Goal: Task Accomplishment & Management: Complete application form

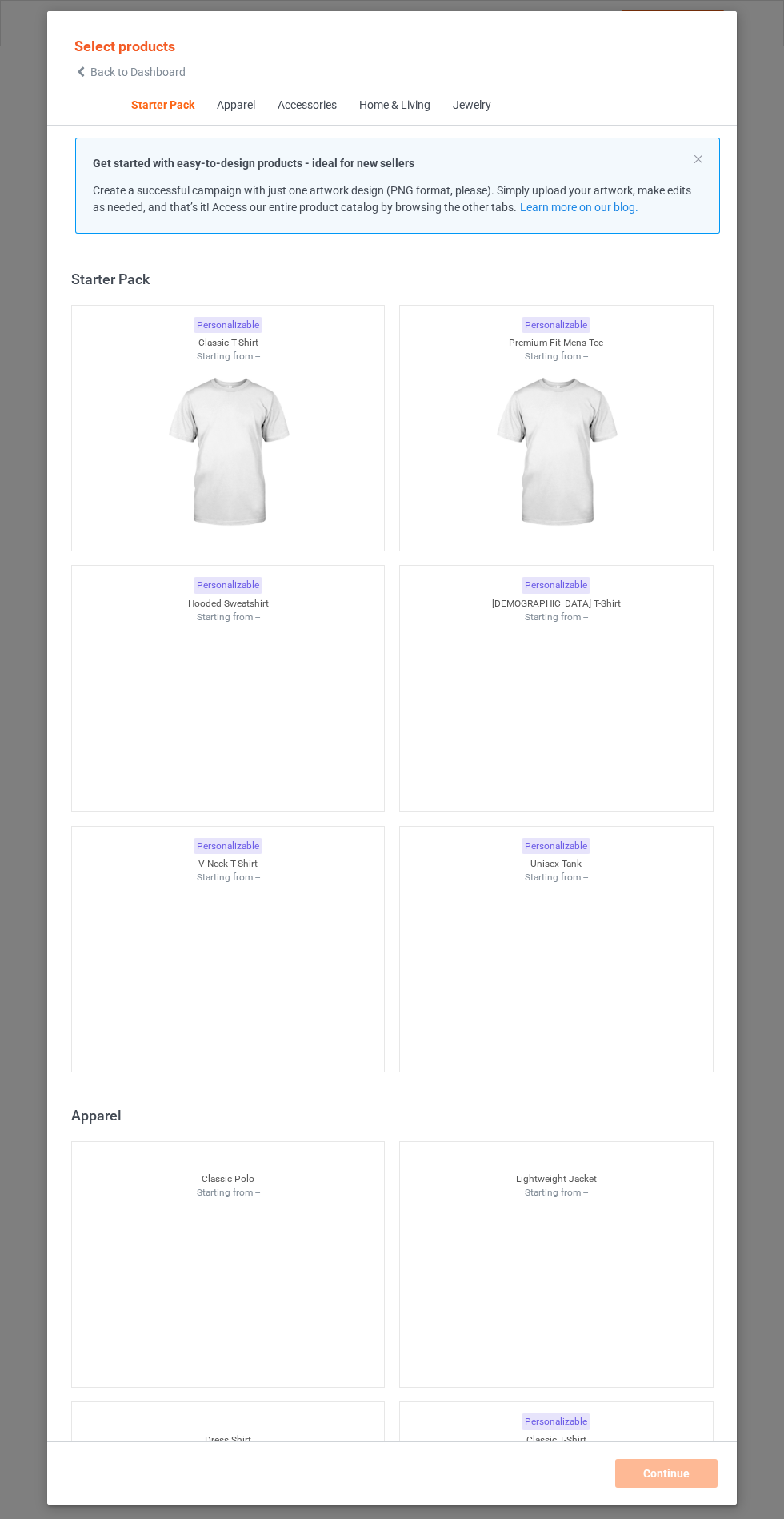
scroll to position [20, 0]
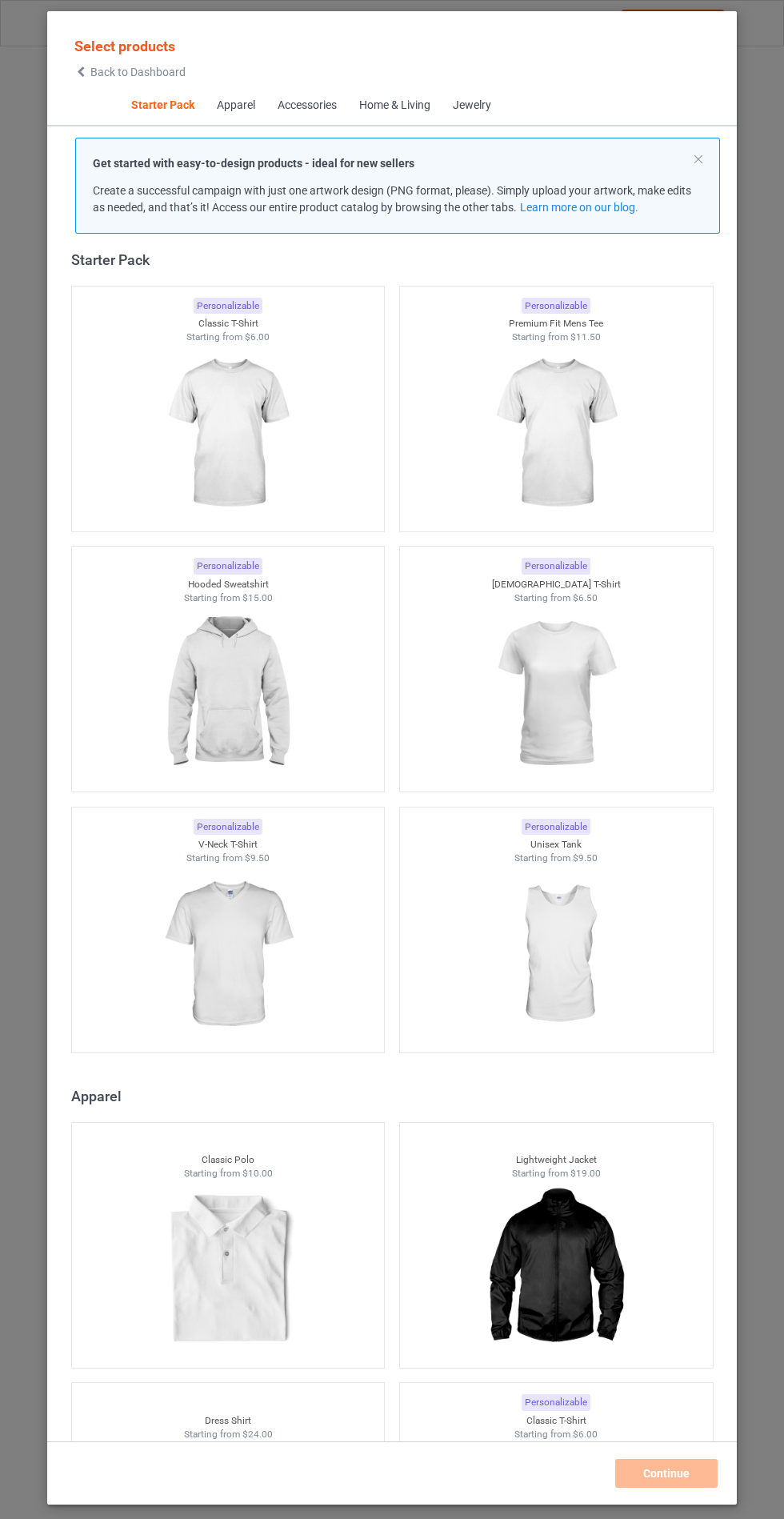
click at [247, 732] on img at bounding box center [227, 693] width 143 height 179
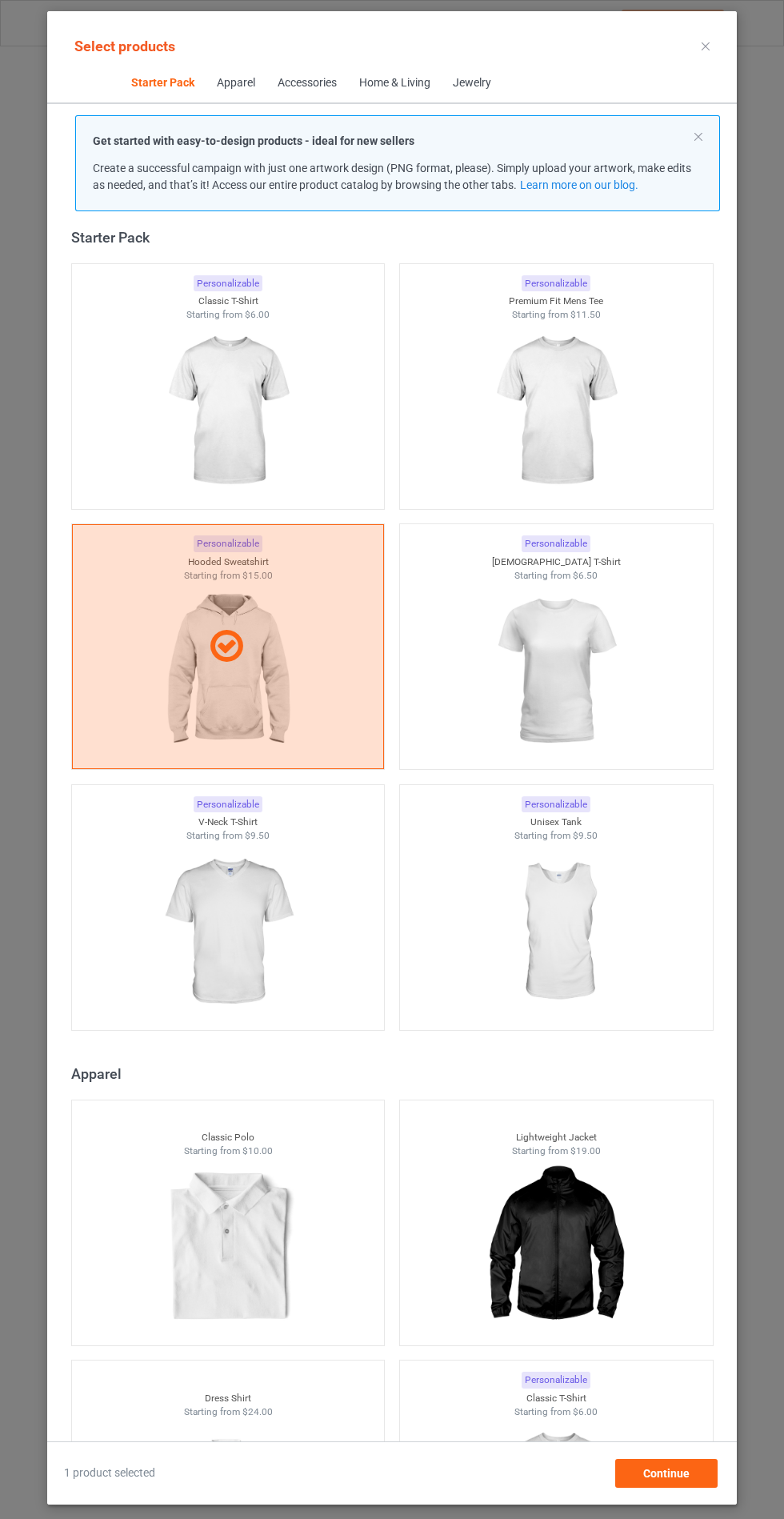
scroll to position [93, 0]
click at [682, 1475] on span "Continue" at bounding box center [666, 1472] width 47 height 13
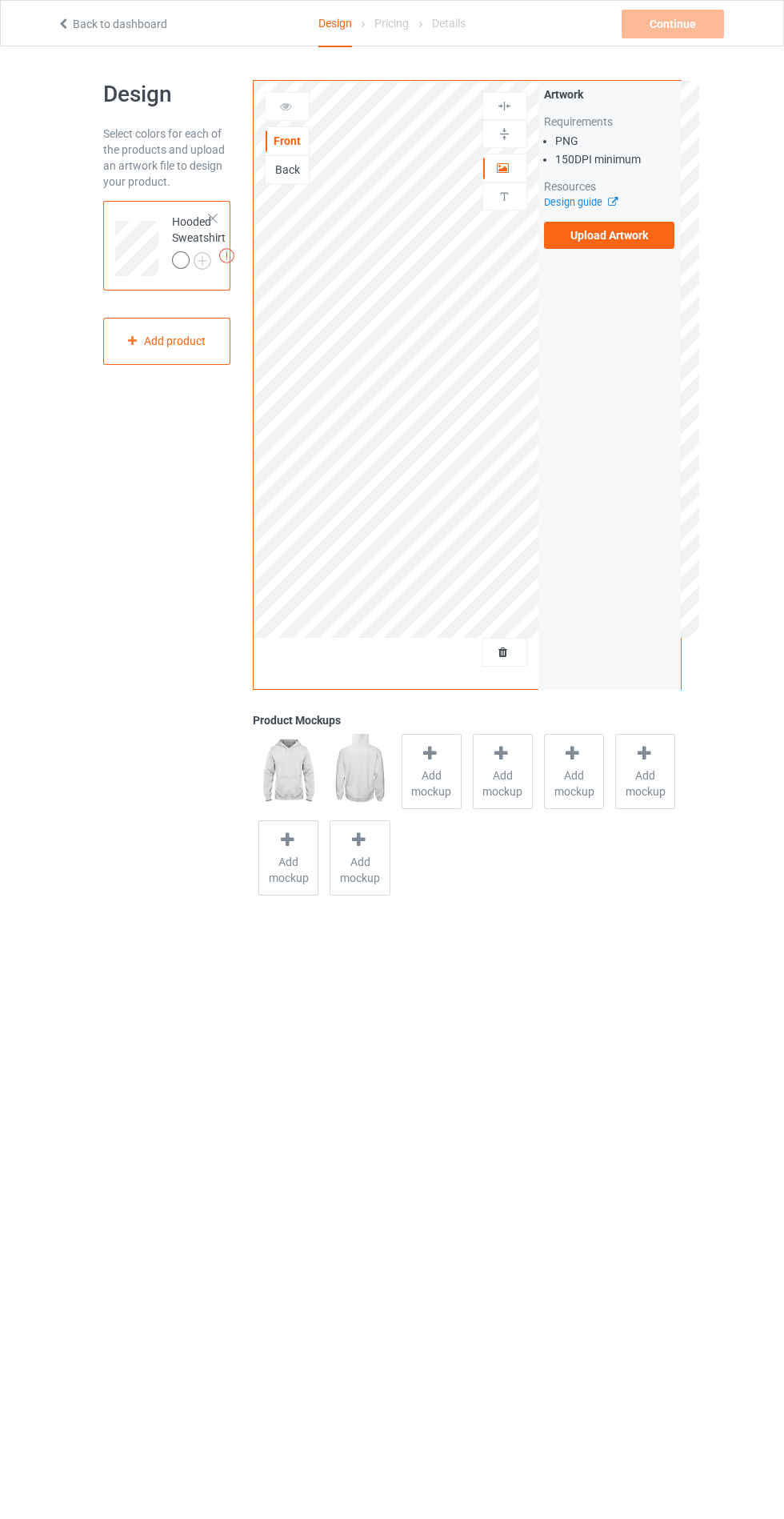
click at [446, 769] on span "Add mockup" at bounding box center [431, 783] width 59 height 32
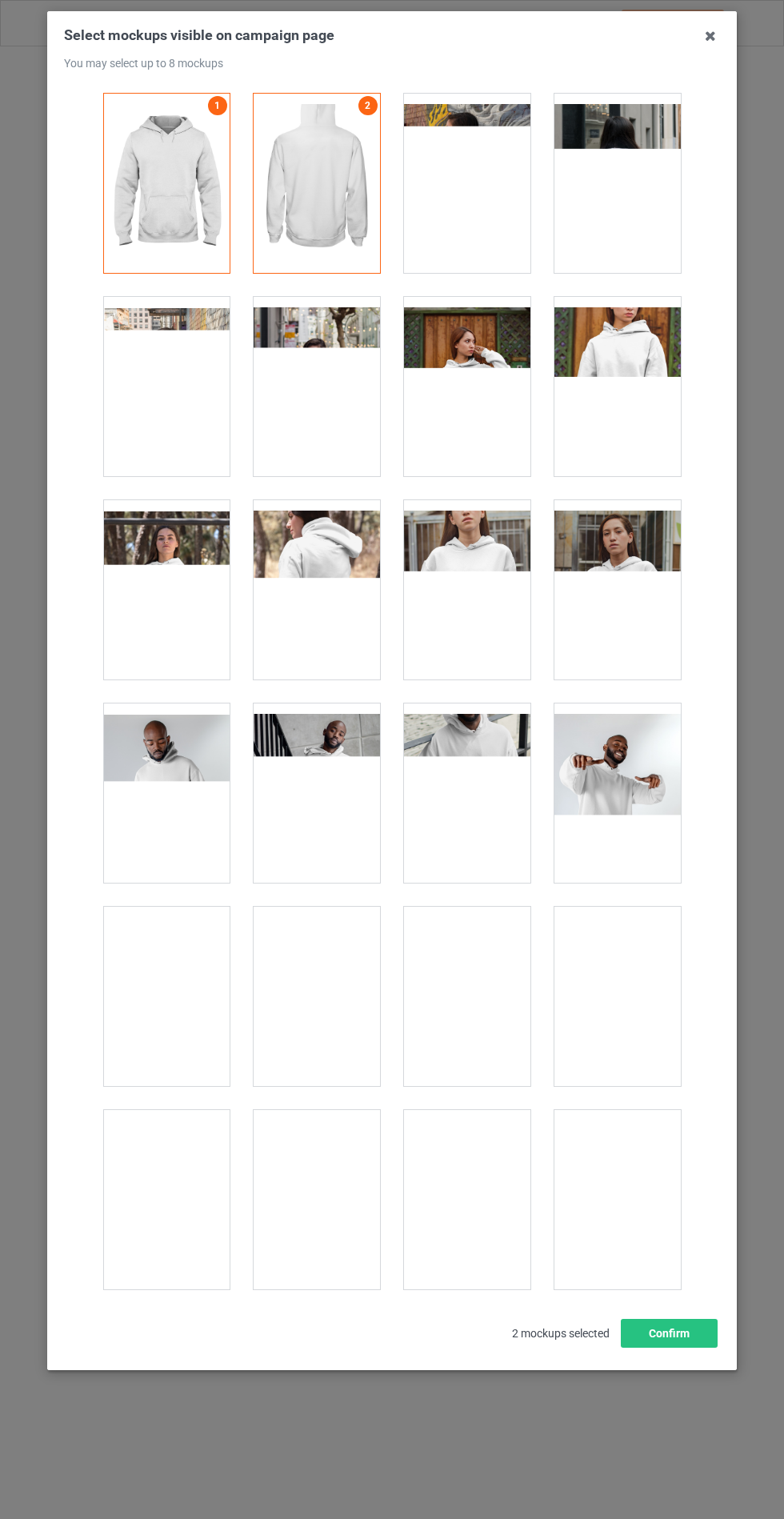
scroll to position [12914, 0]
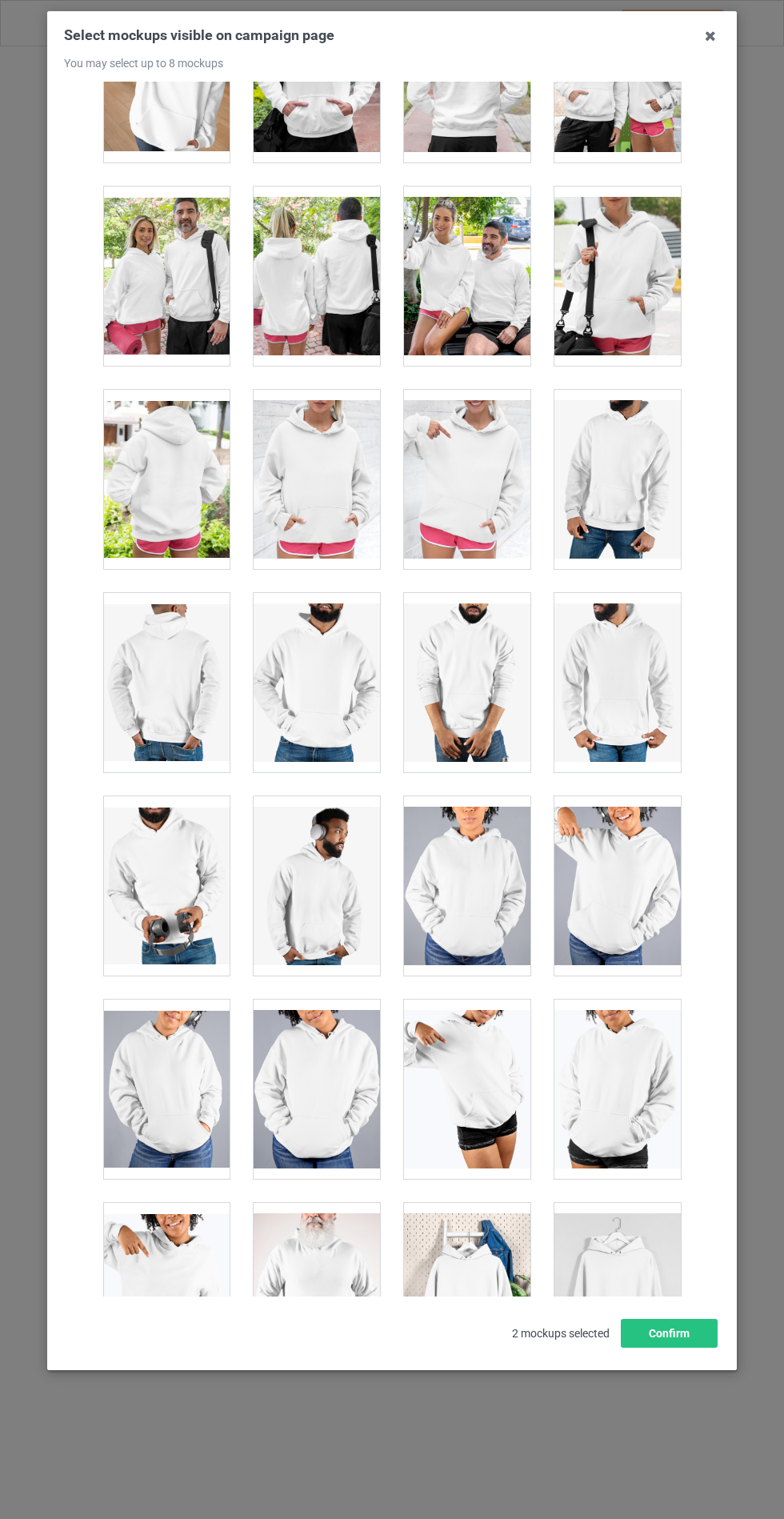
click at [350, 475] on div at bounding box center [316, 479] width 127 height 179
click at [687, 1347] on button "Confirm" at bounding box center [669, 1333] width 97 height 29
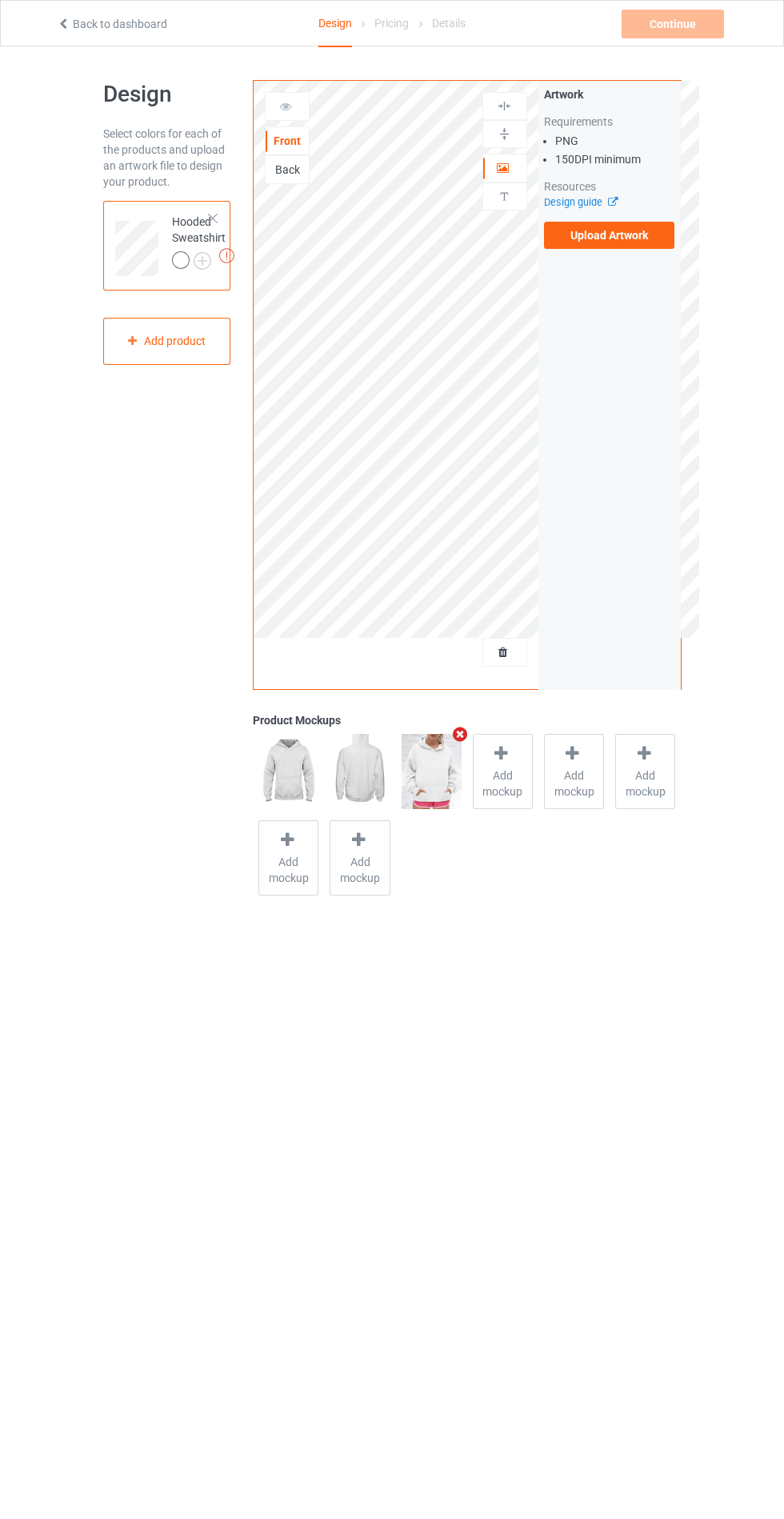
click at [0, 0] on img at bounding box center [0, 0] width 0 height 0
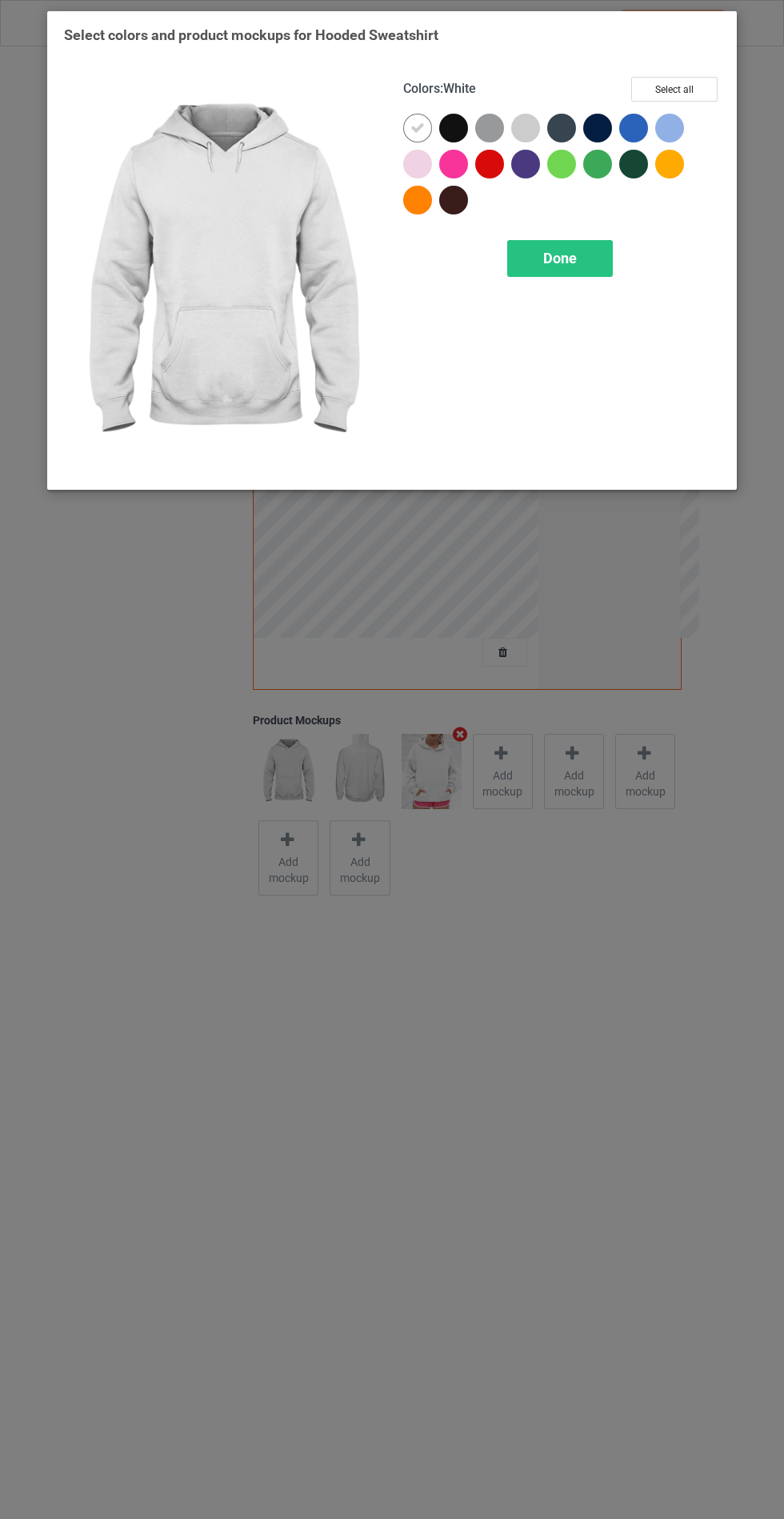
click at [412, 156] on div at bounding box center [418, 164] width 29 height 29
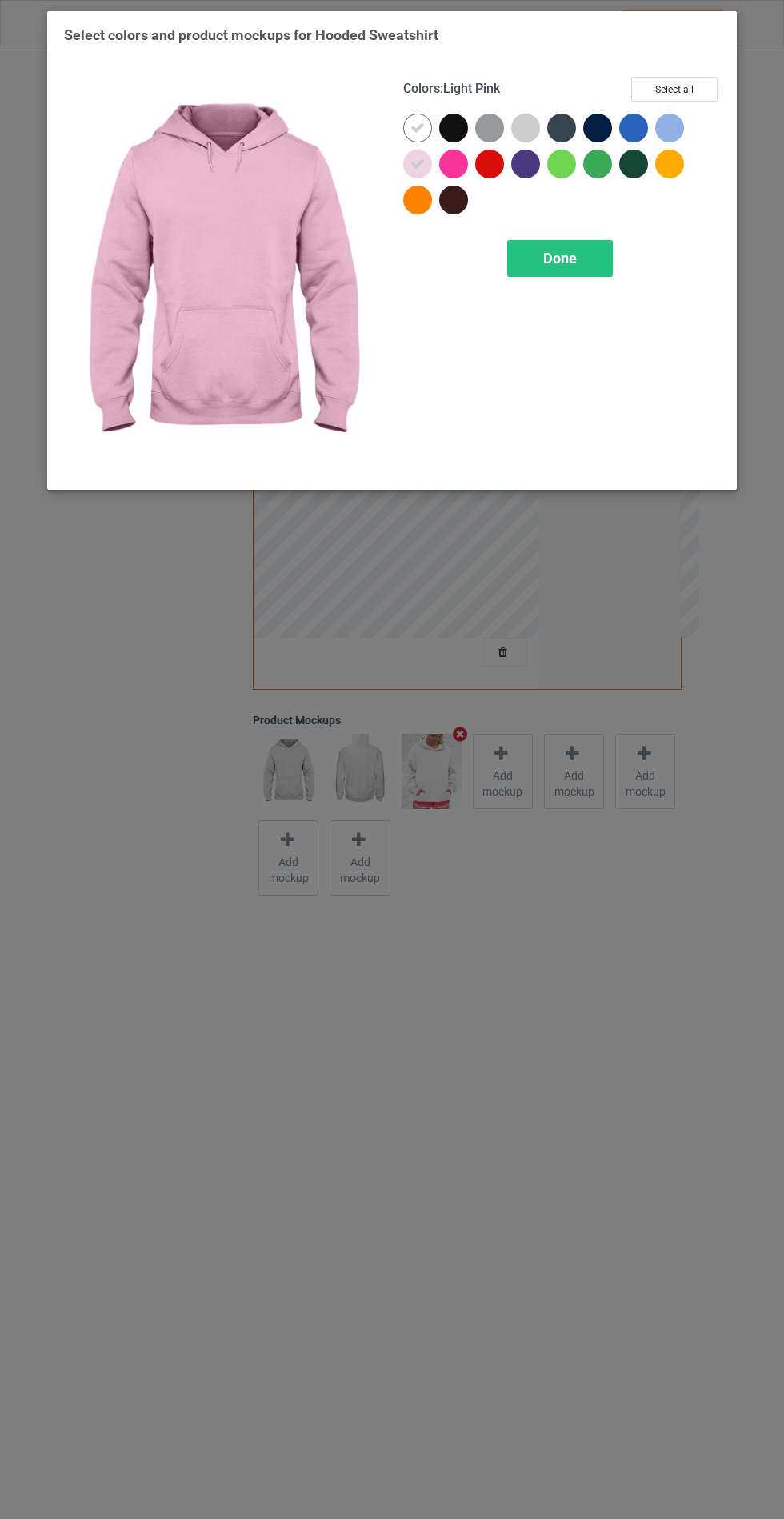
click at [515, 134] on div at bounding box center [526, 128] width 29 height 29
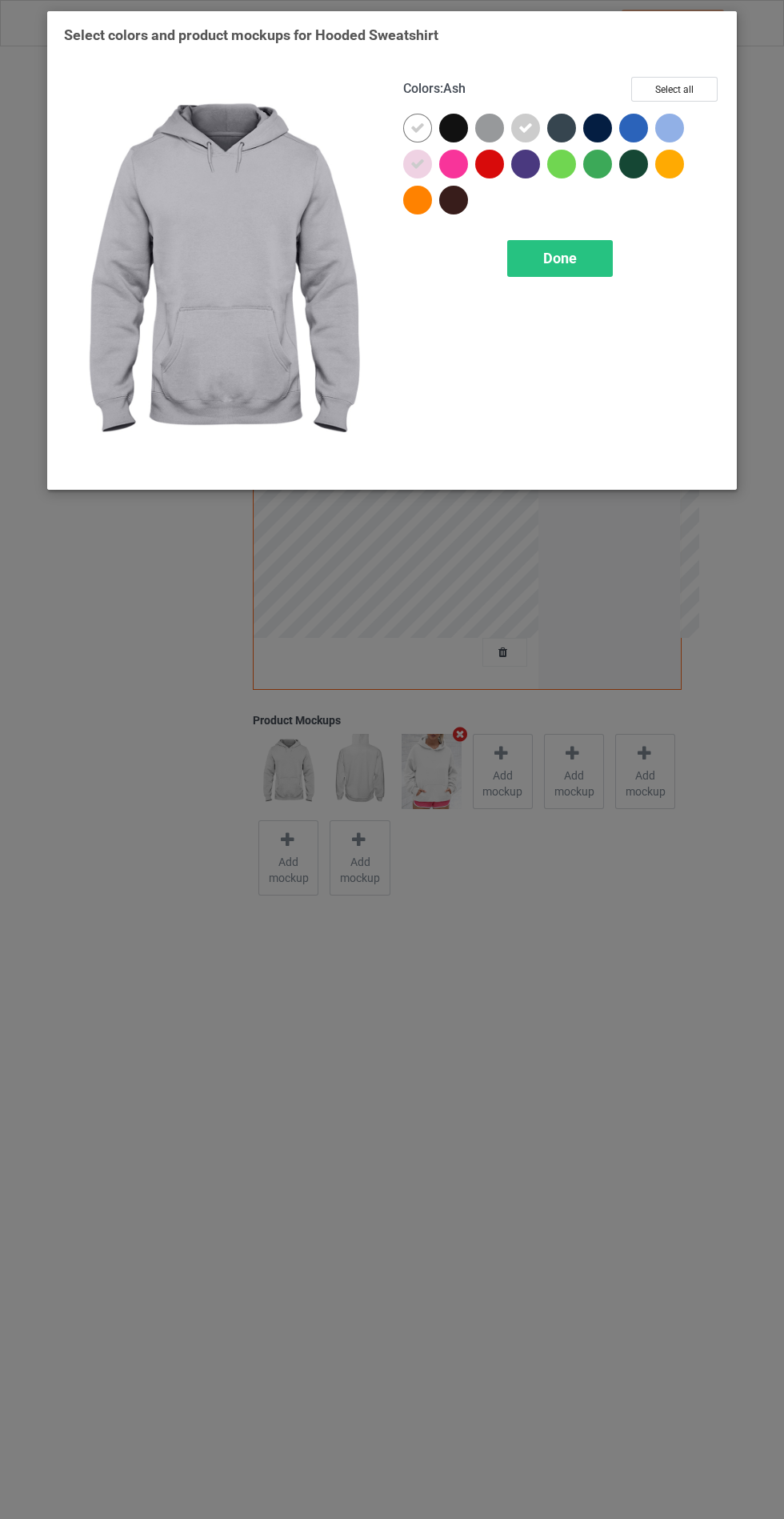
click at [660, 144] on div at bounding box center [673, 132] width 36 height 36
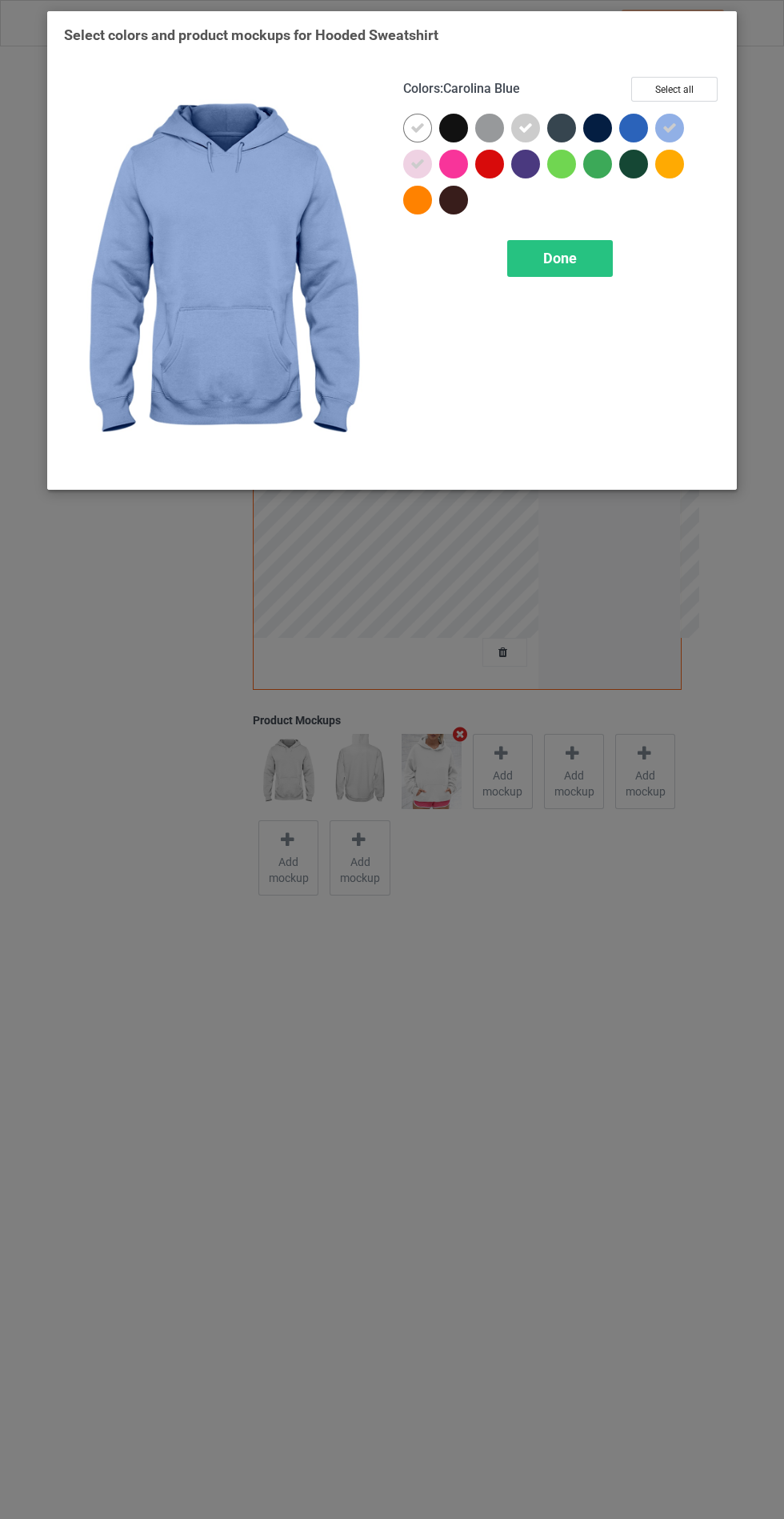
click at [520, 258] on div "Done" at bounding box center [560, 258] width 105 height 37
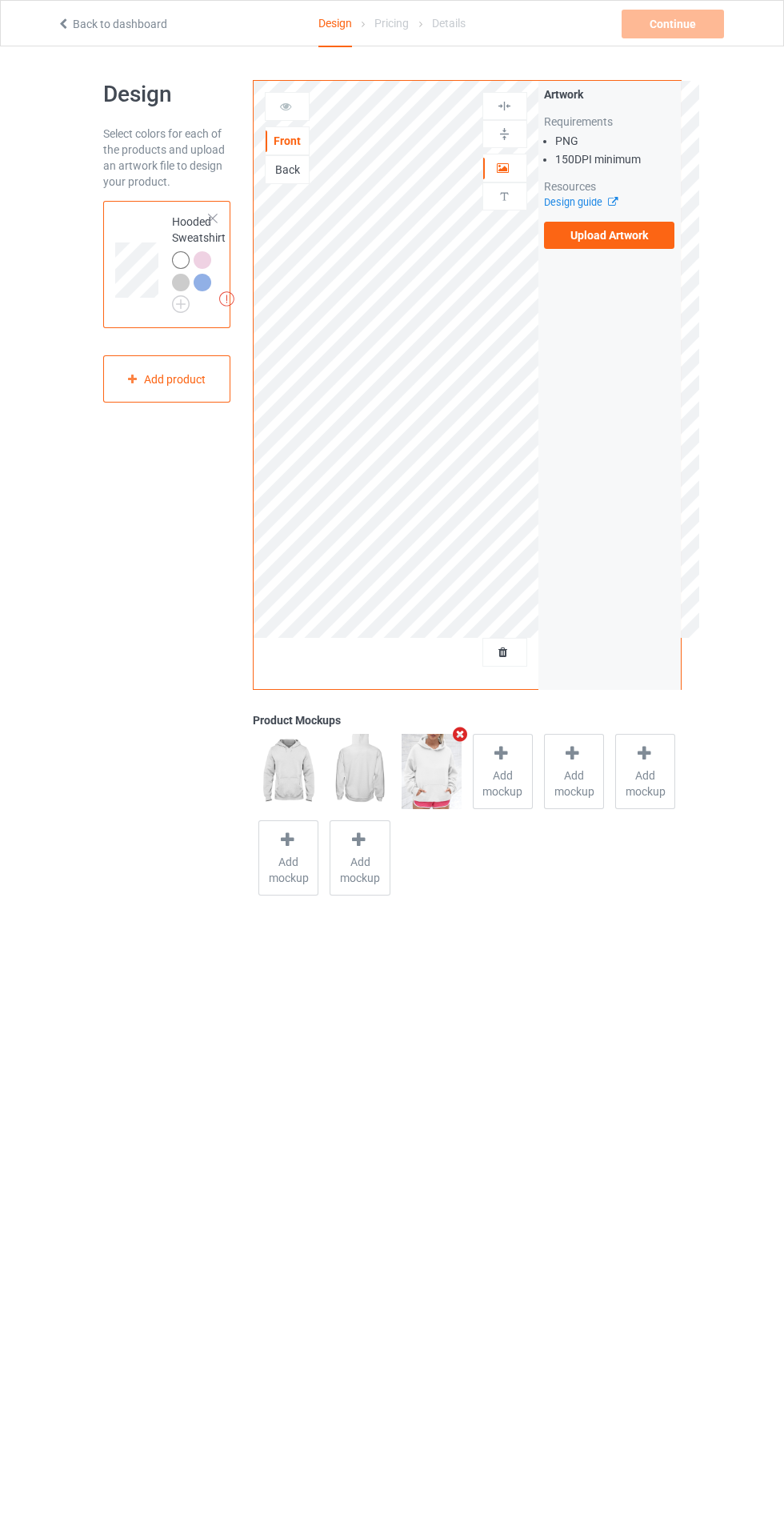
click at [637, 244] on label "Upload Artwork" at bounding box center [610, 236] width 131 height 27
click at [0, 0] on input "Upload Artwork" at bounding box center [0, 0] width 0 height 0
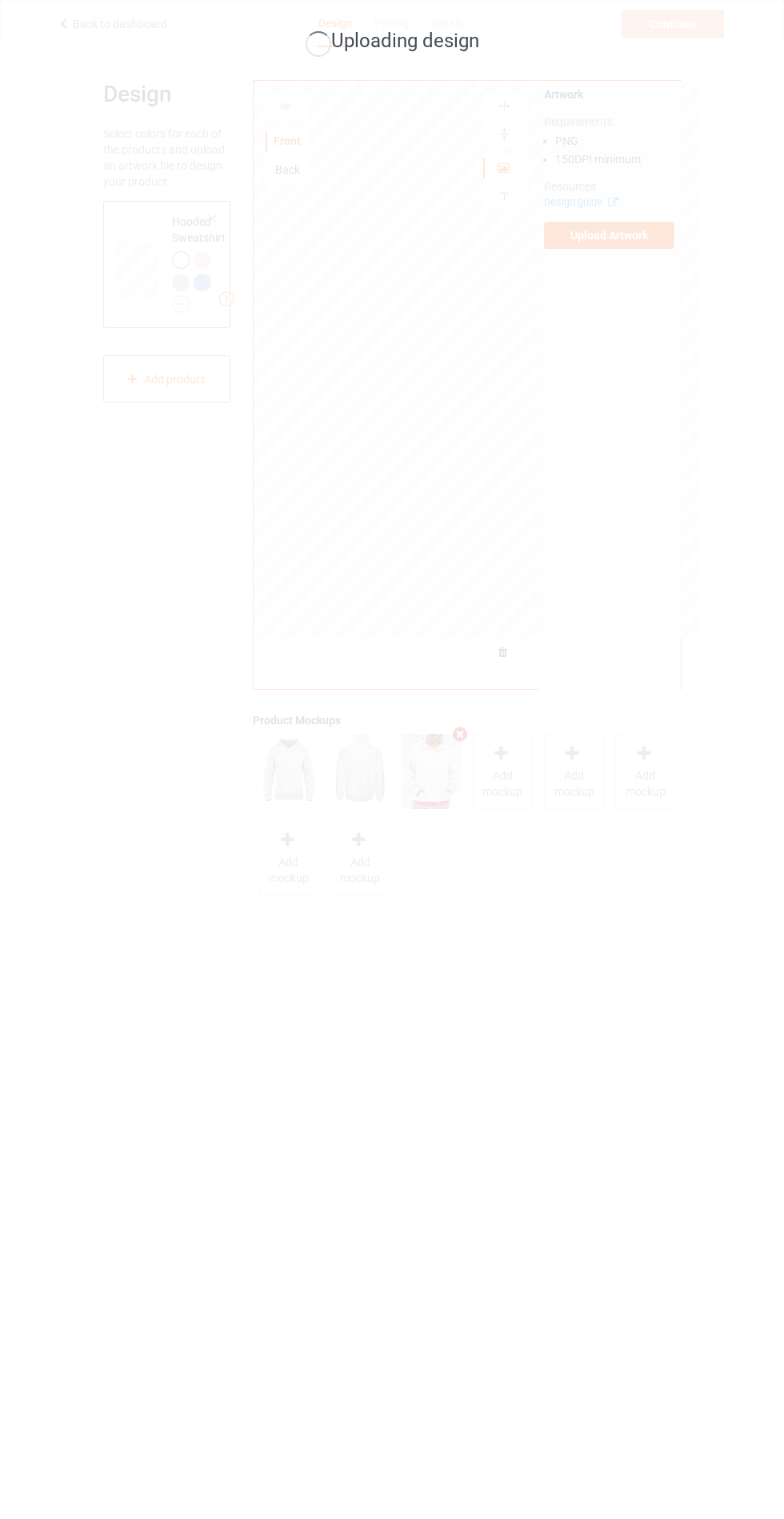
click at [421, 1066] on div "Uploading design" at bounding box center [392, 760] width 784 height 1519
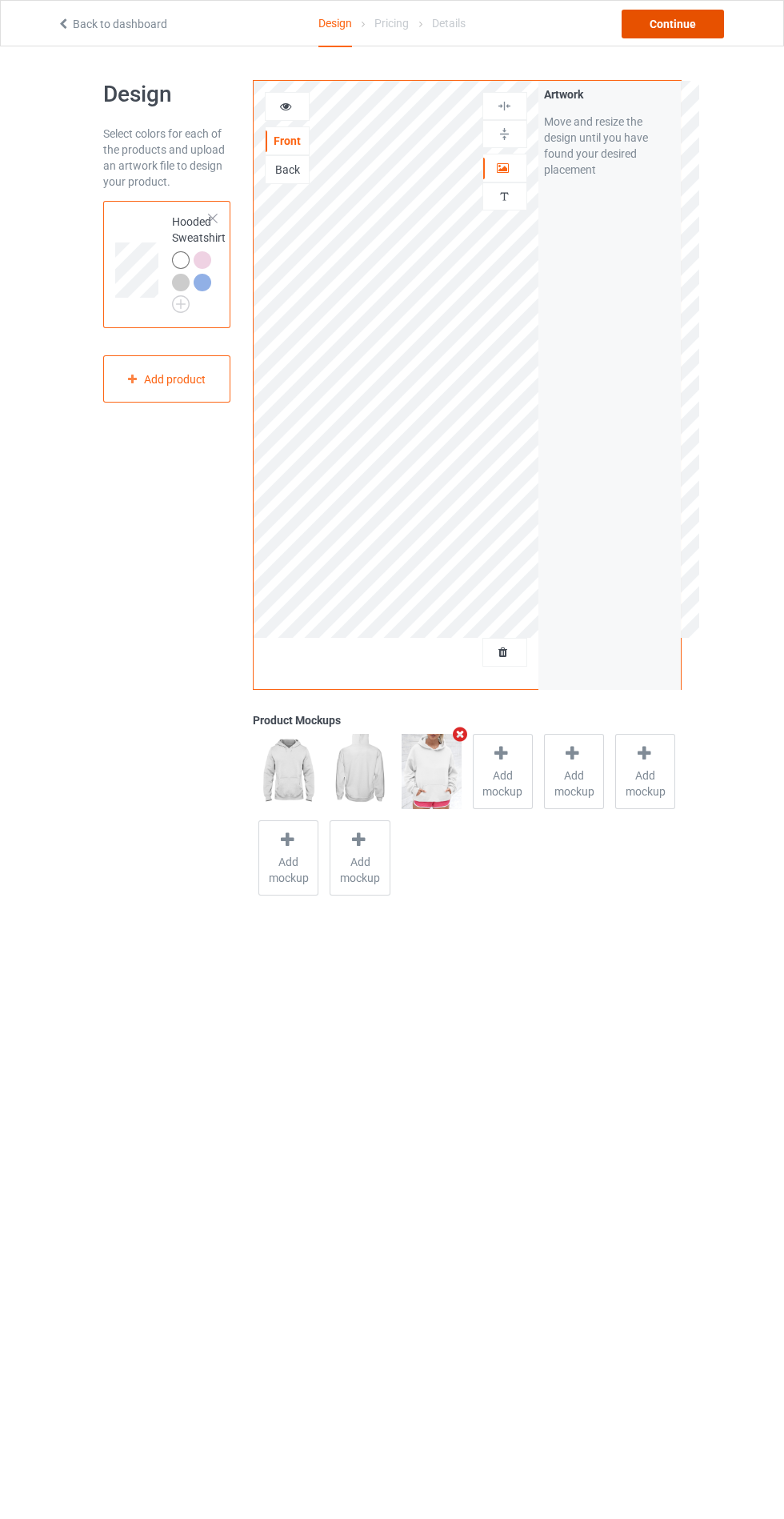
click at [682, 23] on div "Continue" at bounding box center [673, 24] width 102 height 29
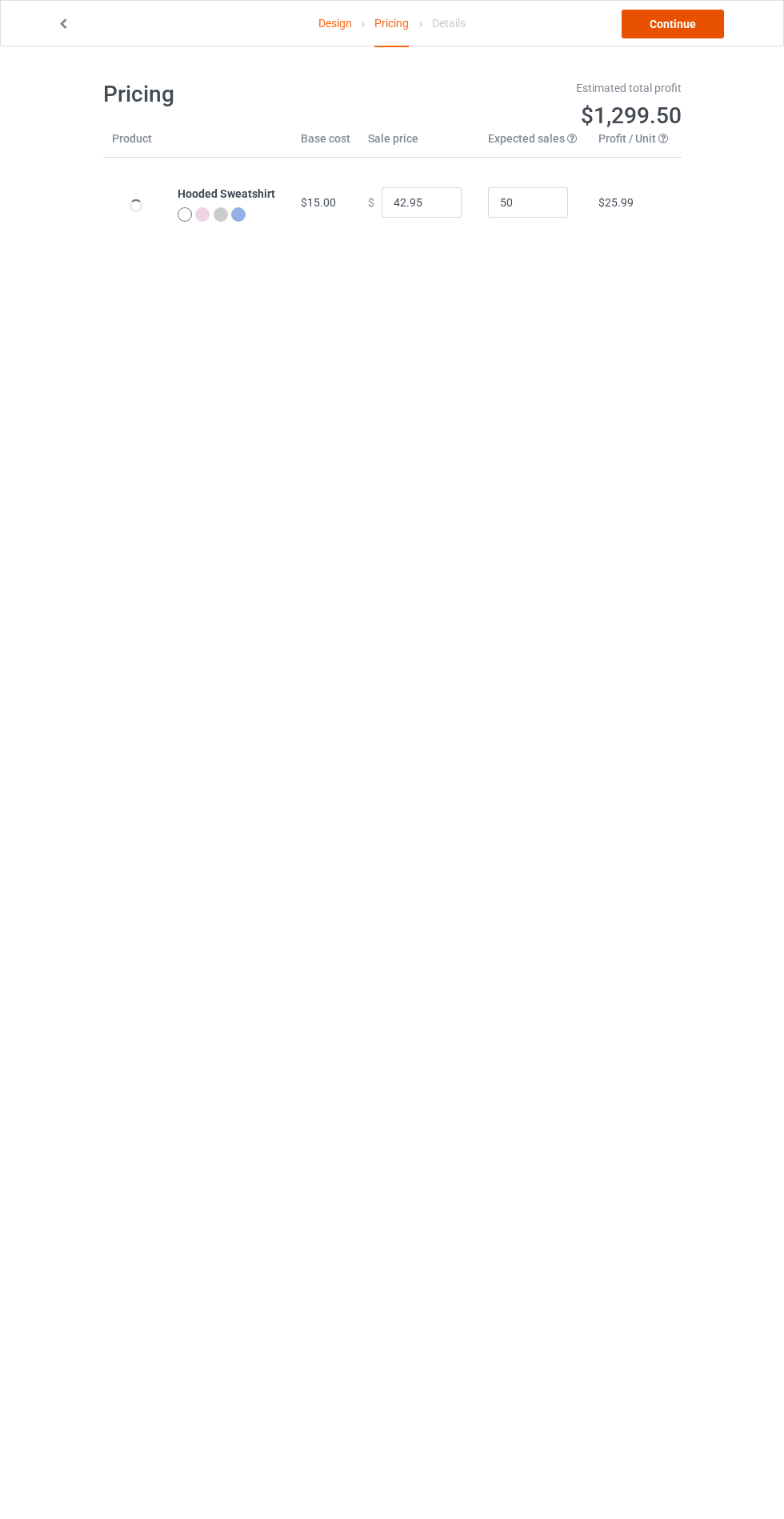
click at [676, 21] on link "Continue" at bounding box center [673, 24] width 102 height 29
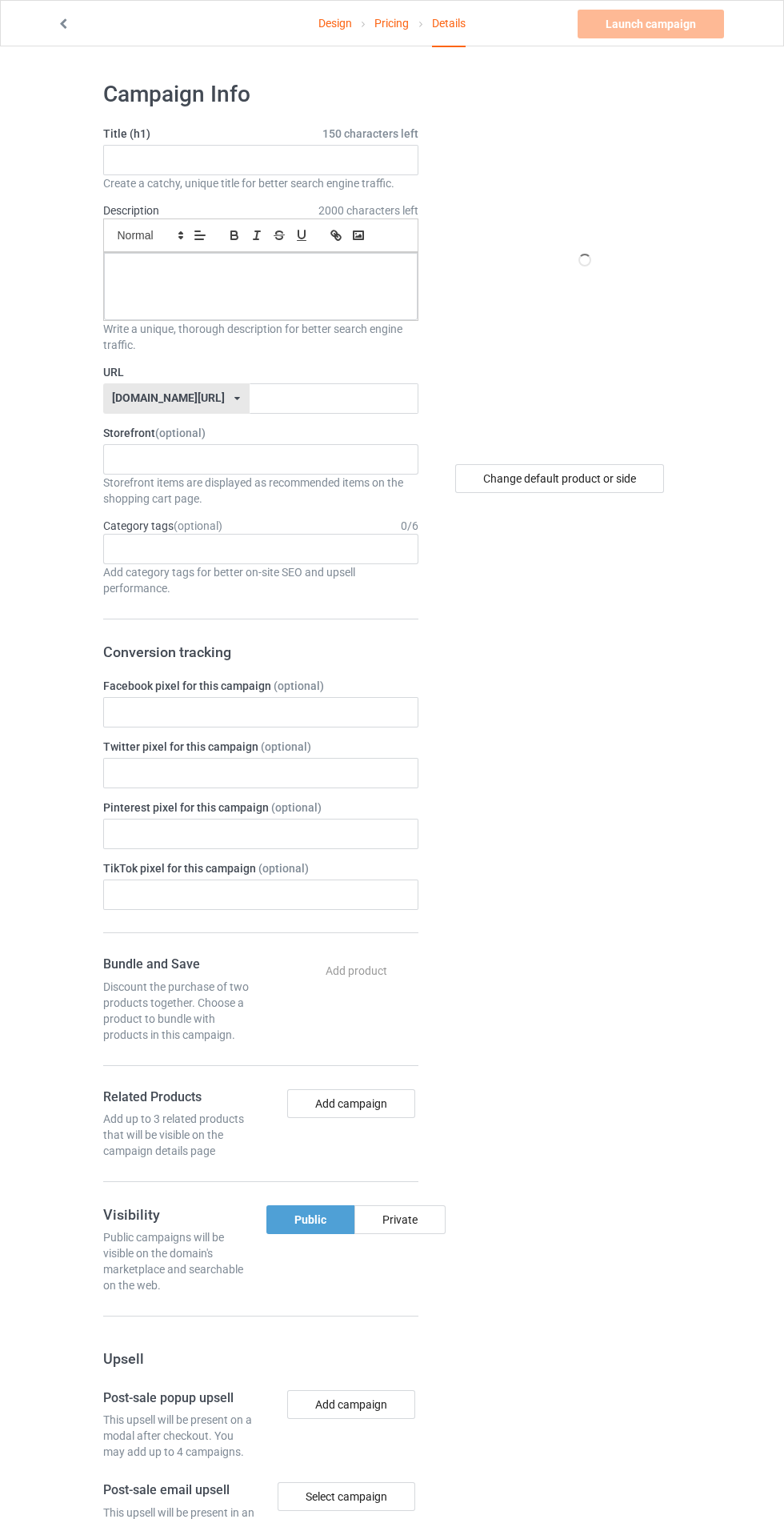
click at [332, 204] on span "2000 characters left" at bounding box center [368, 210] width 100 height 16
click at [345, 159] on input "text" at bounding box center [260, 160] width 315 height 31
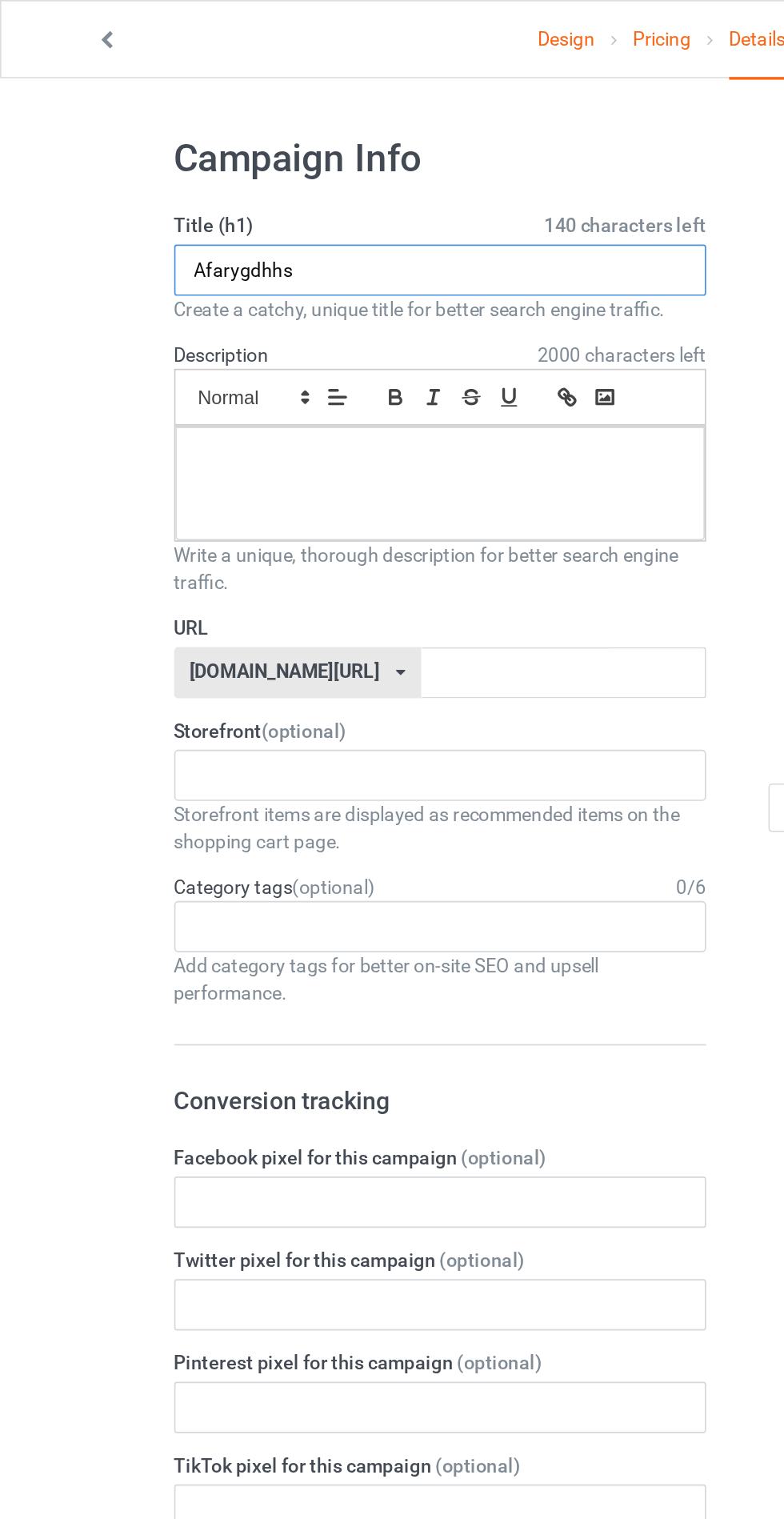
type input "Afarygdhhs"
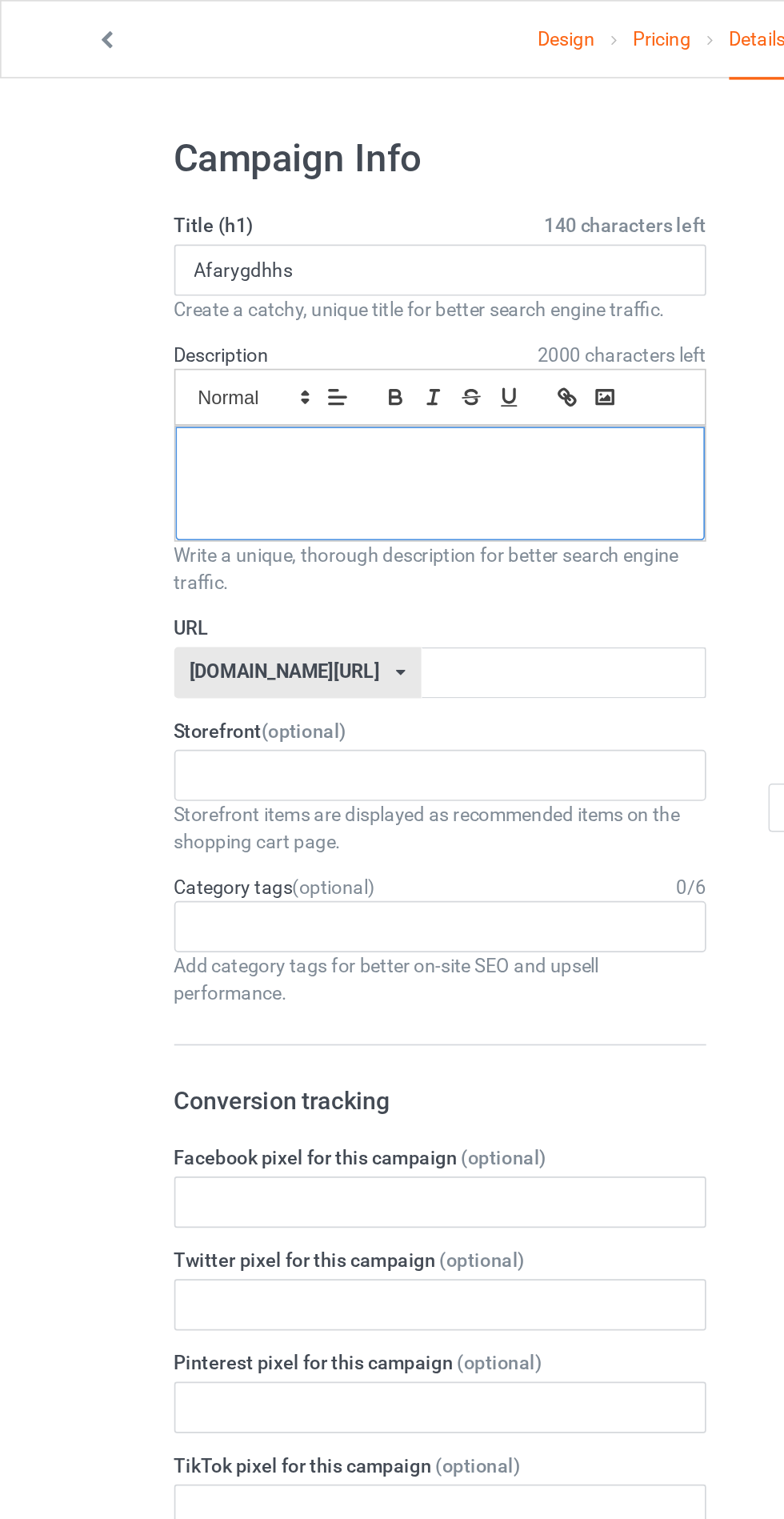
click at [366, 274] on p at bounding box center [260, 271] width 288 height 15
click at [360, 400] on input "text" at bounding box center [334, 399] width 168 height 31
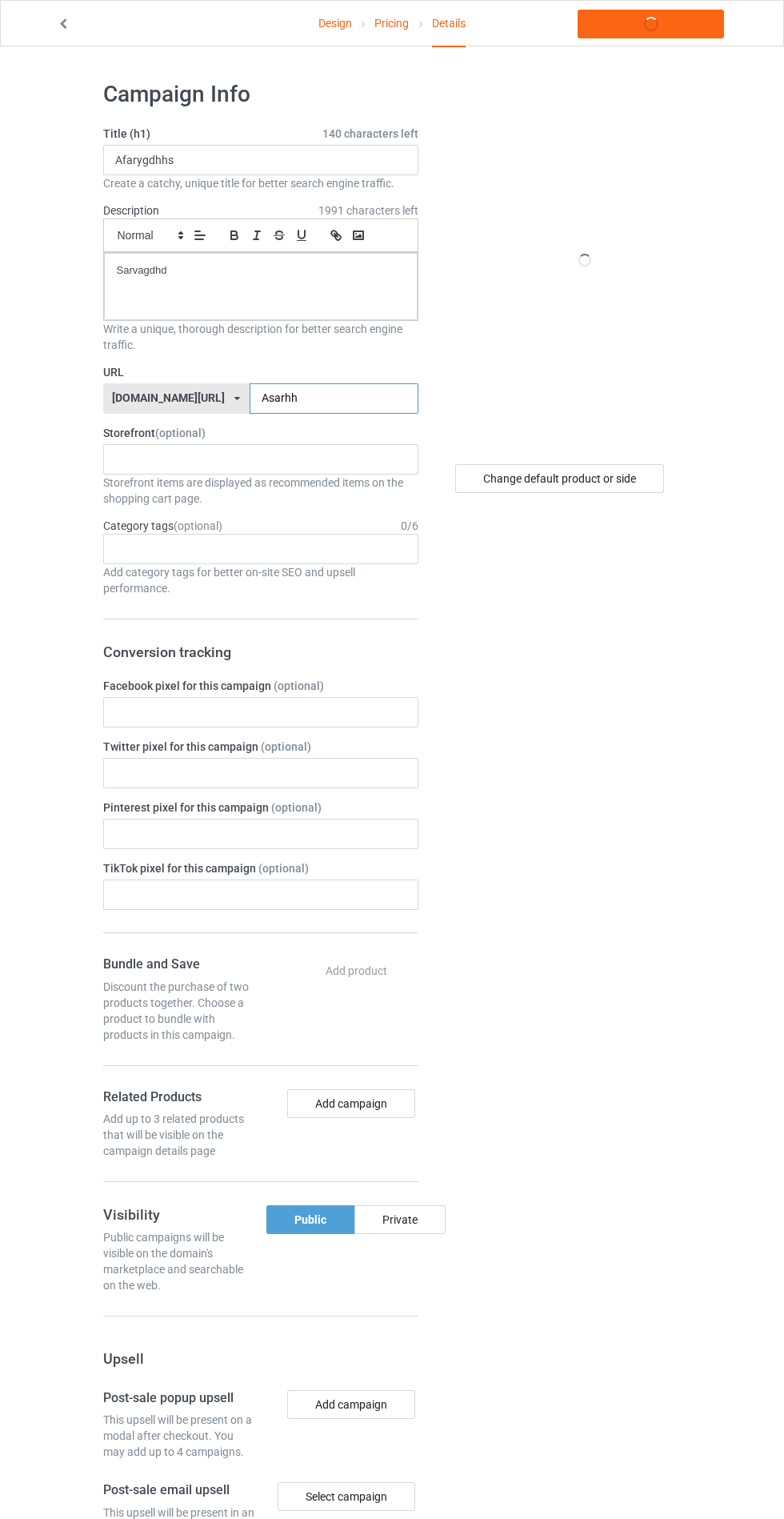
type input "Asarhh"
click at [655, 956] on div "Change default product or side" at bounding box center [561, 972] width 264 height 1806
click at [418, 1221] on div "Private" at bounding box center [400, 1220] width 91 height 29
click at [384, 29] on link "Pricing" at bounding box center [391, 23] width 34 height 45
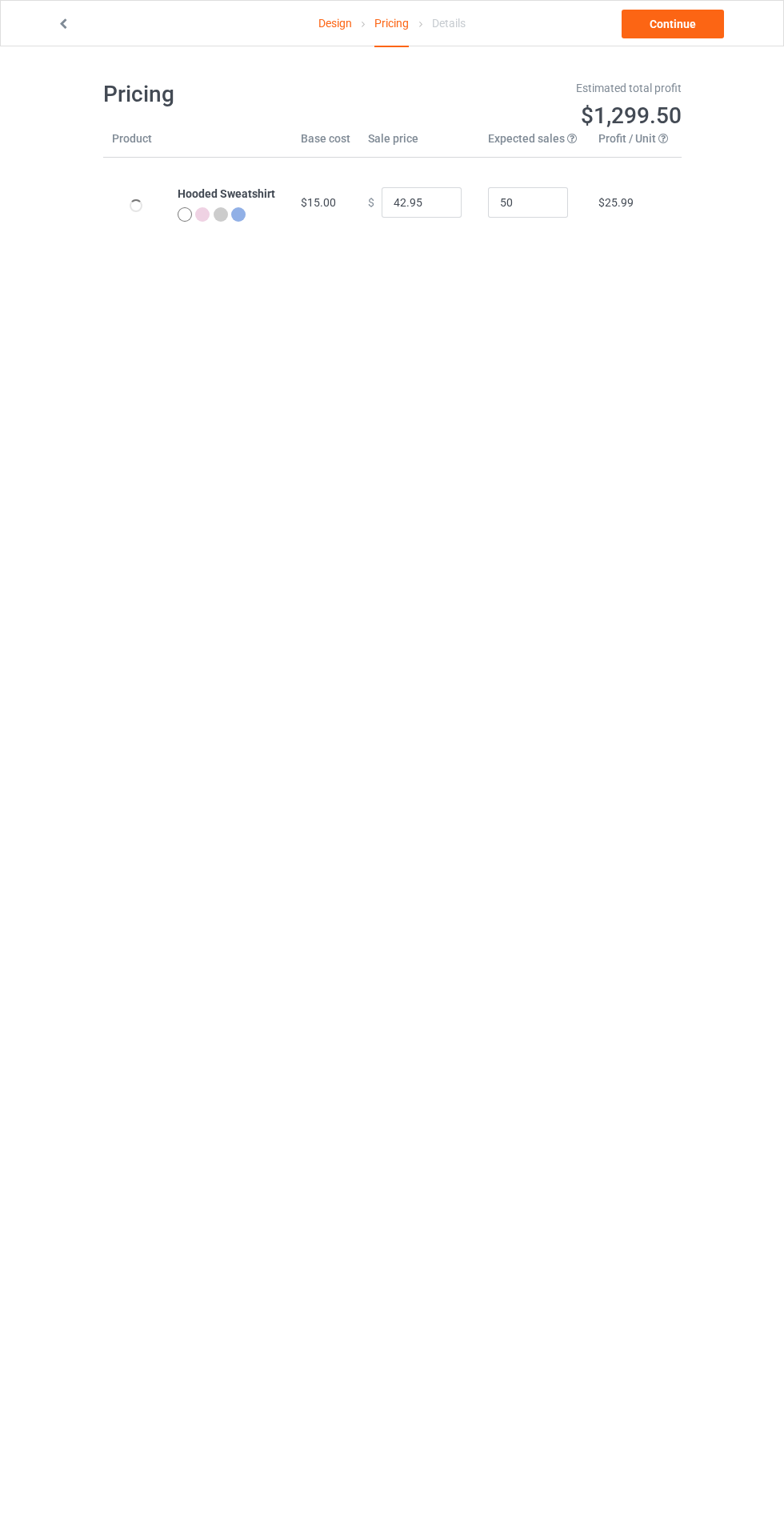
click at [68, 23] on icon at bounding box center [64, 21] width 14 height 11
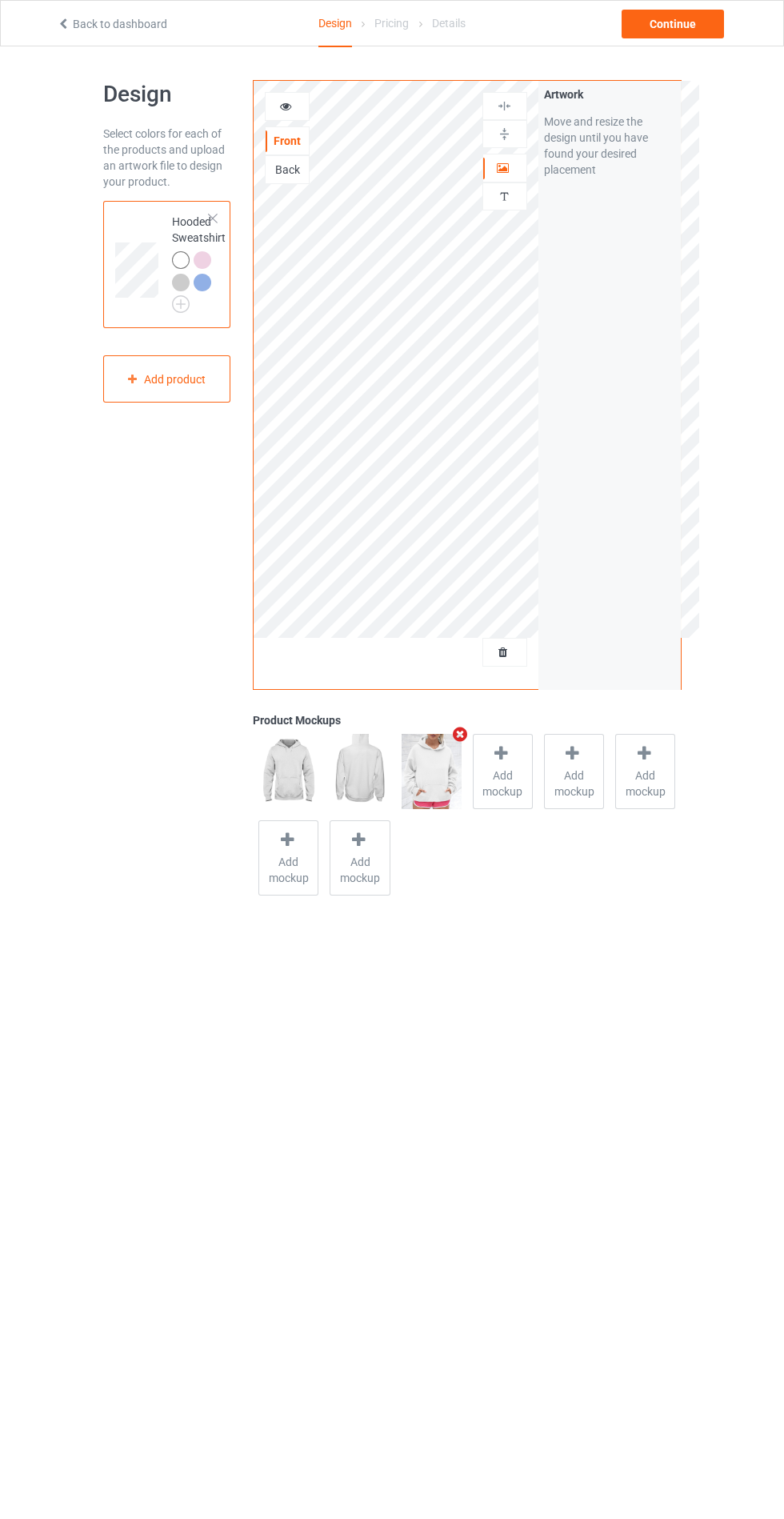
click at [286, 105] on icon at bounding box center [286, 104] width 14 height 11
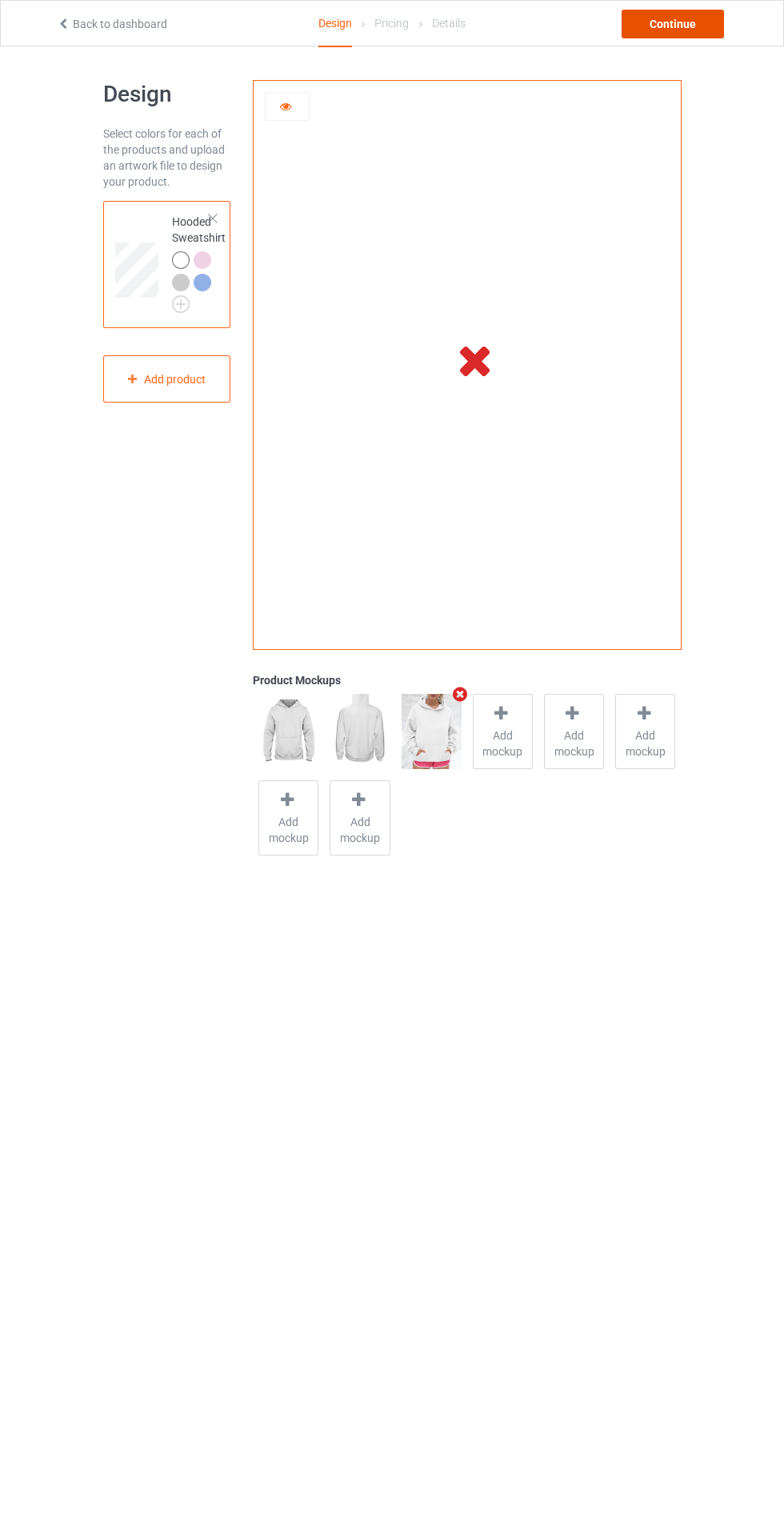
click at [679, 28] on div "Continue" at bounding box center [673, 24] width 102 height 29
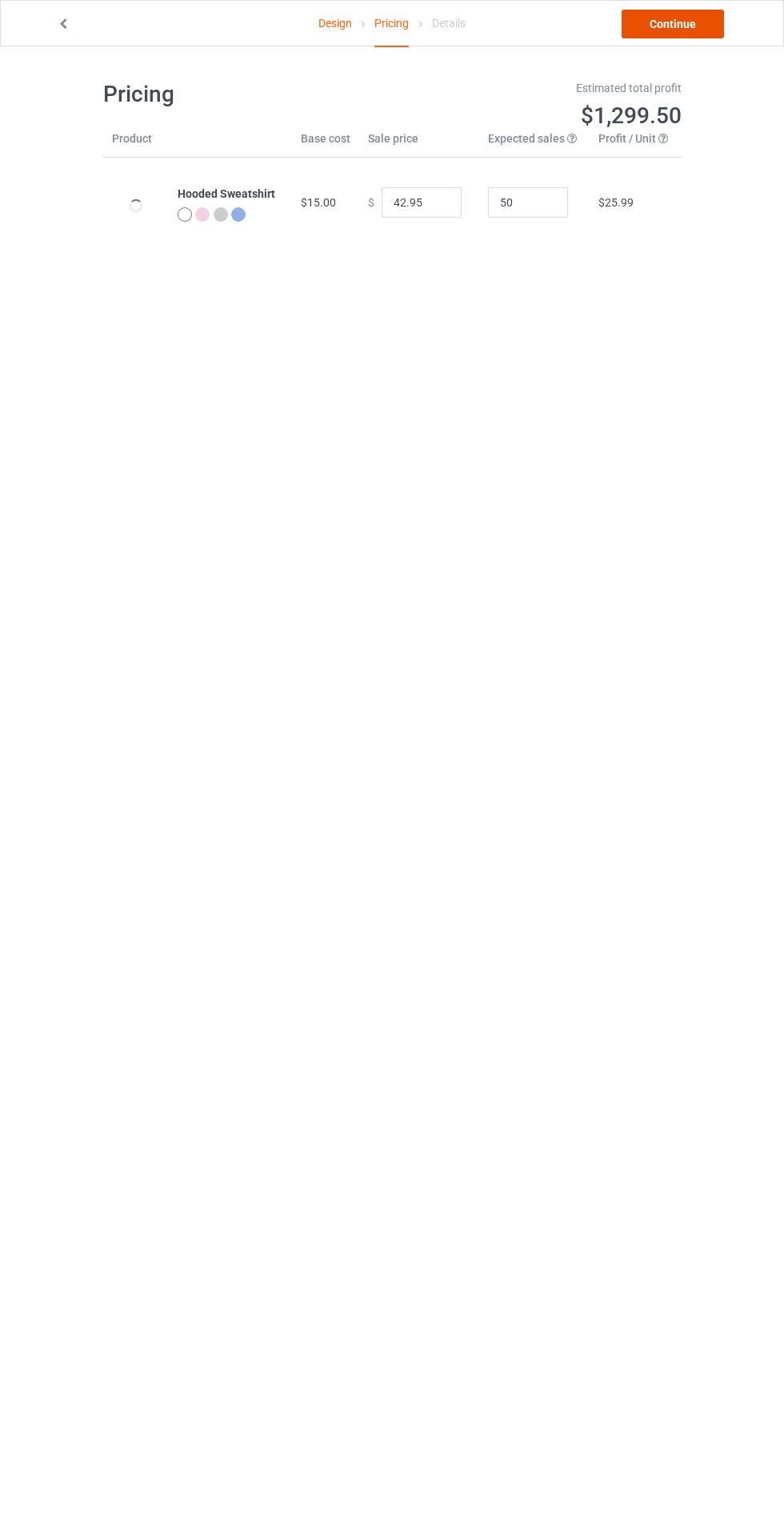
click at [660, 30] on link "Continue" at bounding box center [673, 24] width 102 height 29
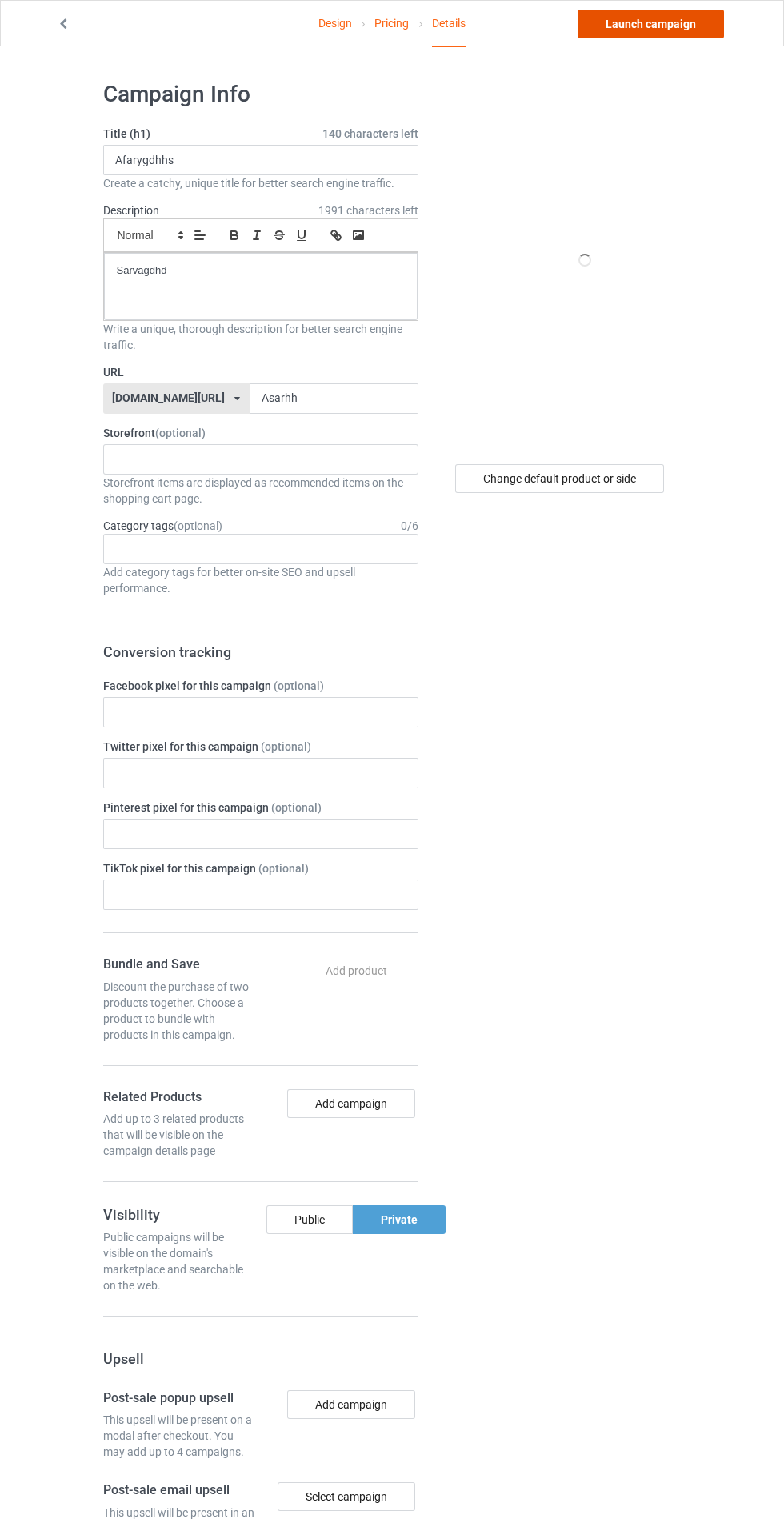
click at [641, 23] on link "Launch campaign" at bounding box center [650, 24] width 146 height 29
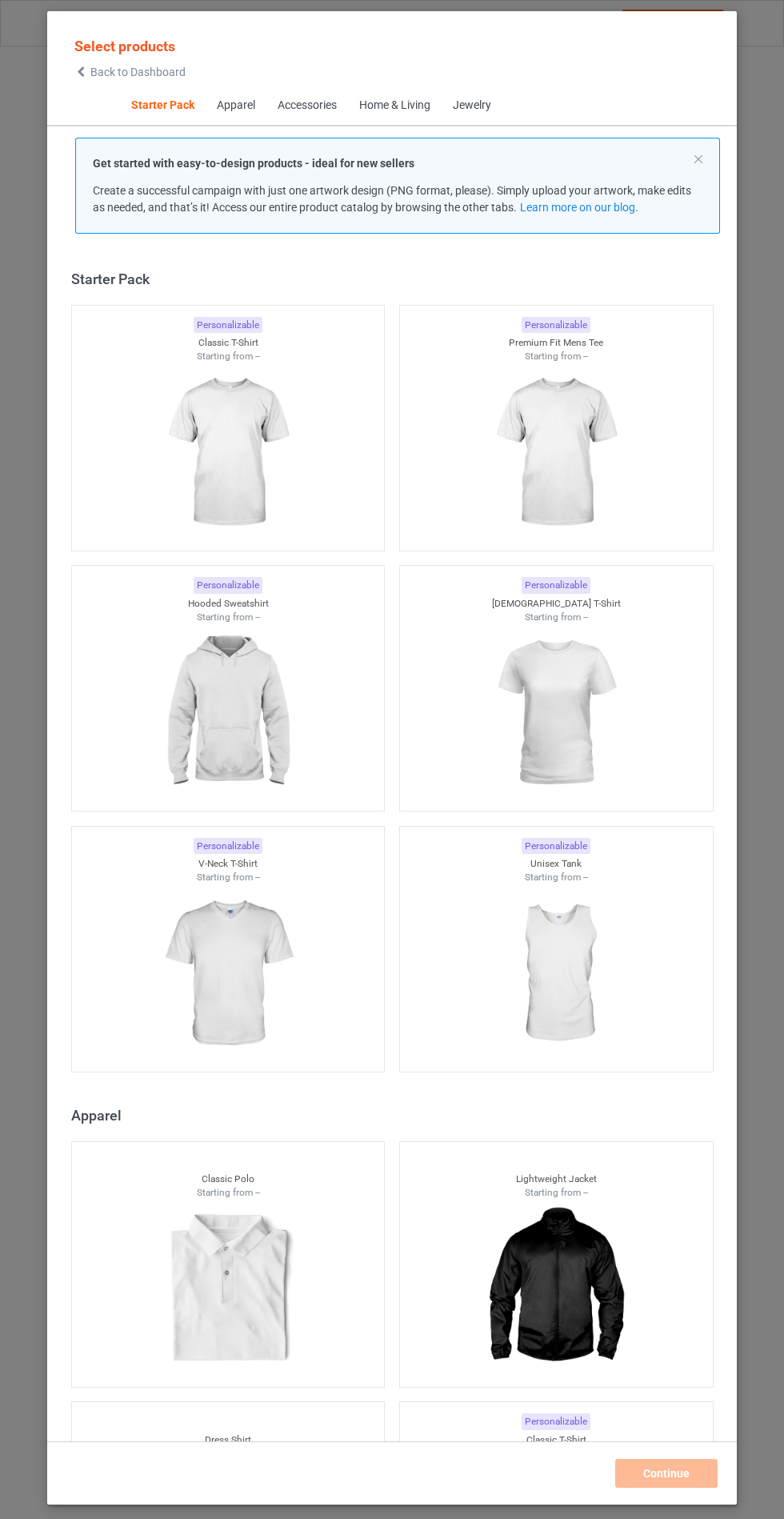
scroll to position [20, 0]
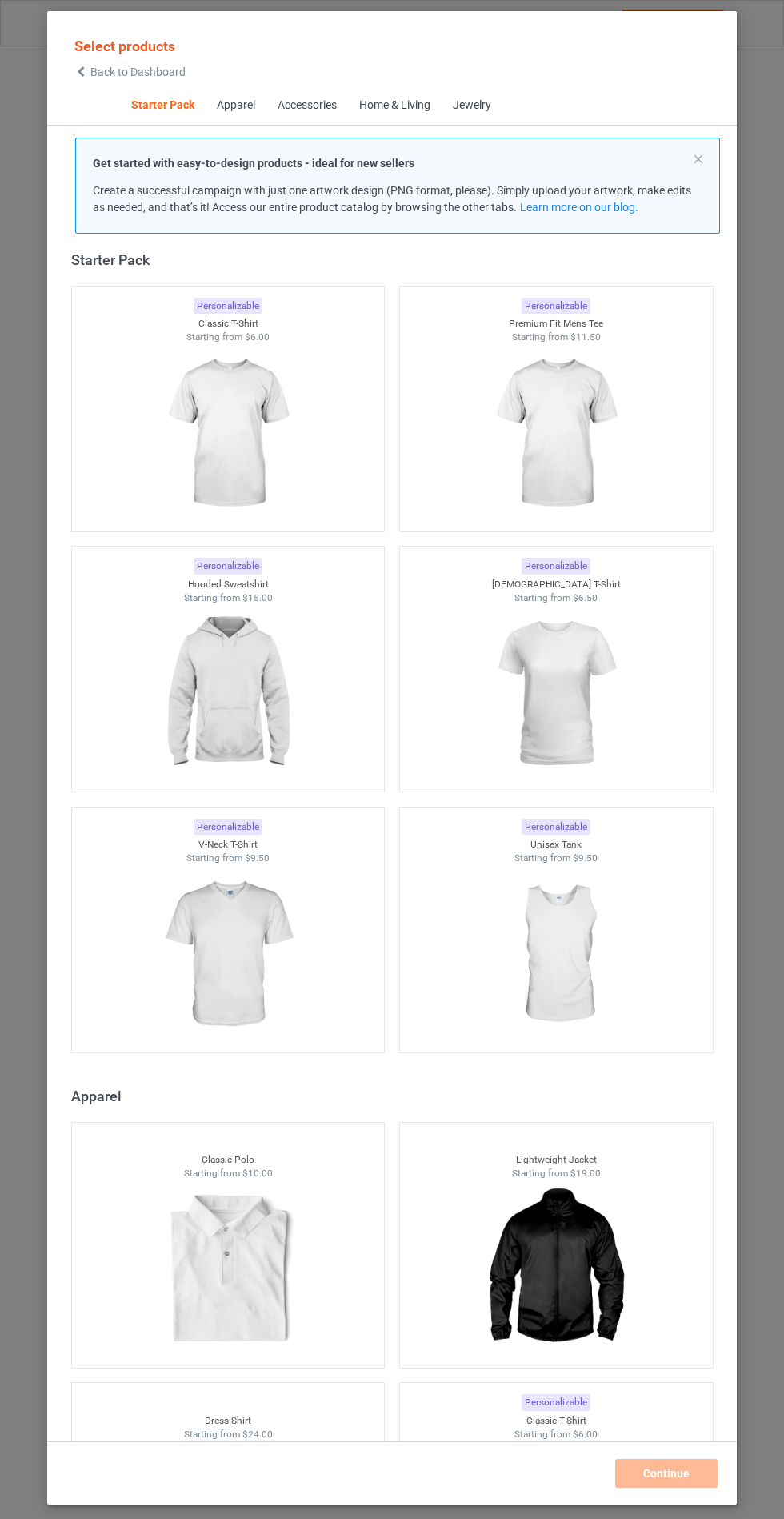
click at [287, 687] on img at bounding box center [227, 693] width 143 height 179
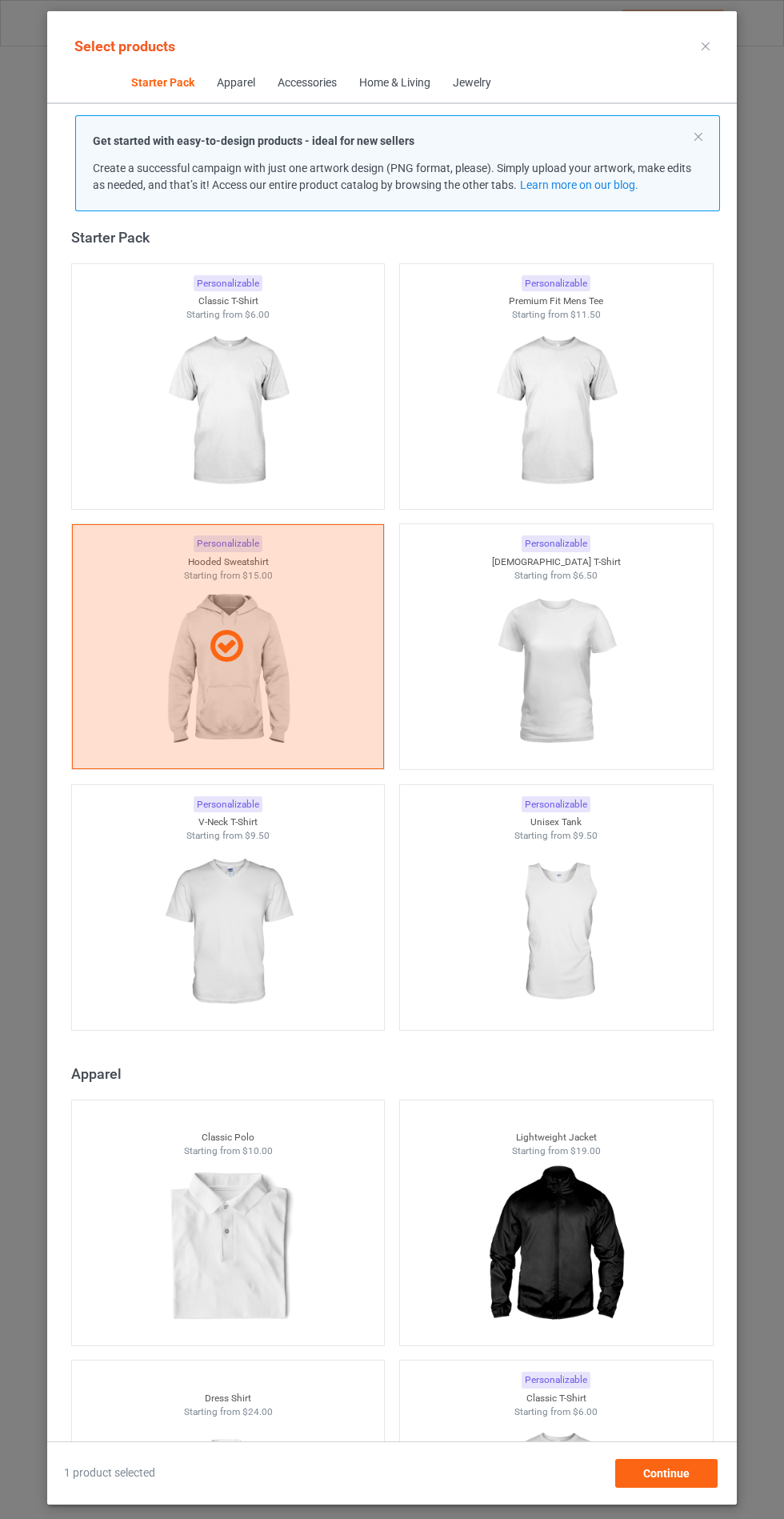
scroll to position [93, 0]
click at [673, 1460] on div "1 product selected Continue" at bounding box center [392, 1464] width 690 height 47
click at [662, 1479] on span "Continue" at bounding box center [666, 1472] width 47 height 13
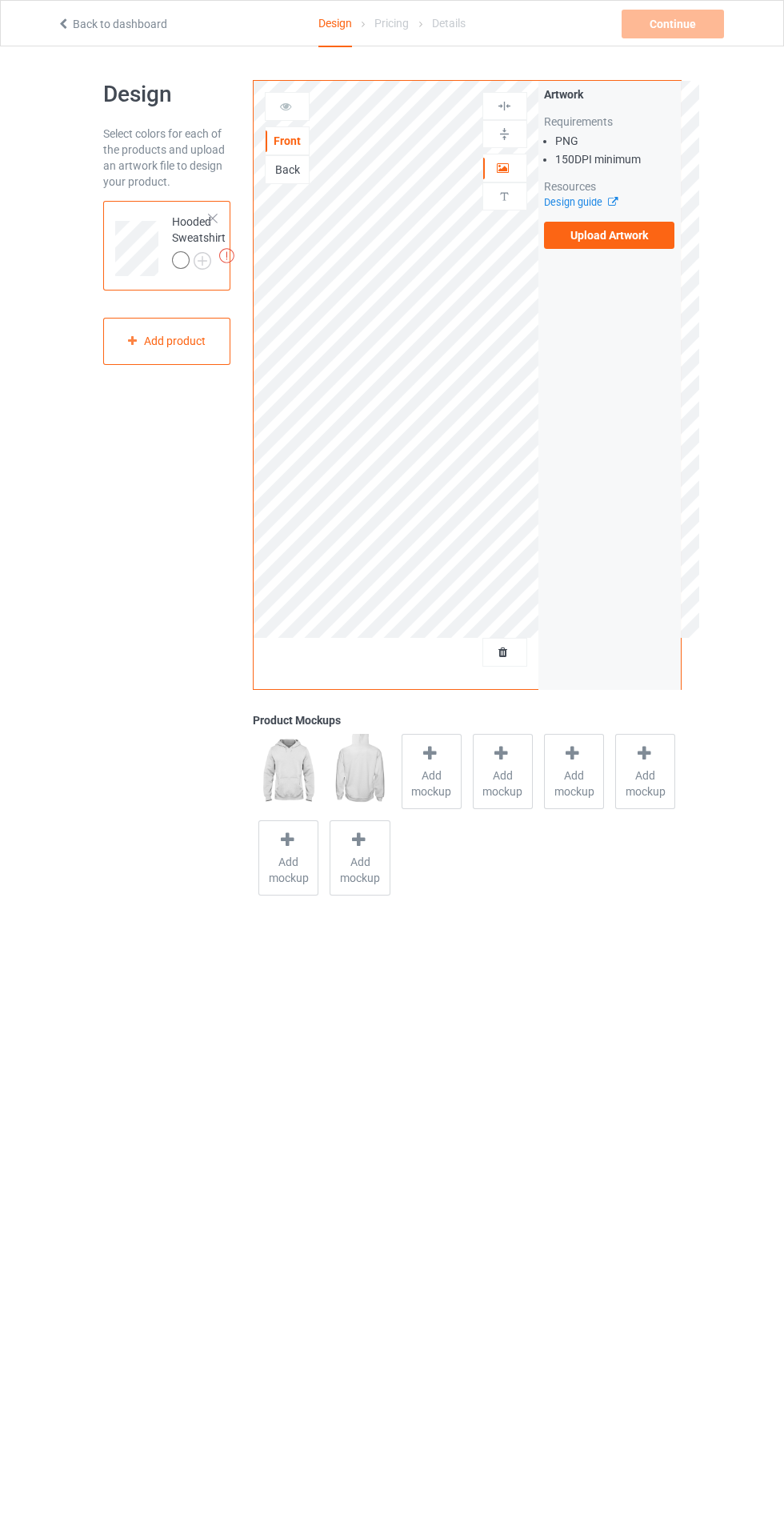
click at [410, 794] on span "Add mockup" at bounding box center [431, 783] width 59 height 32
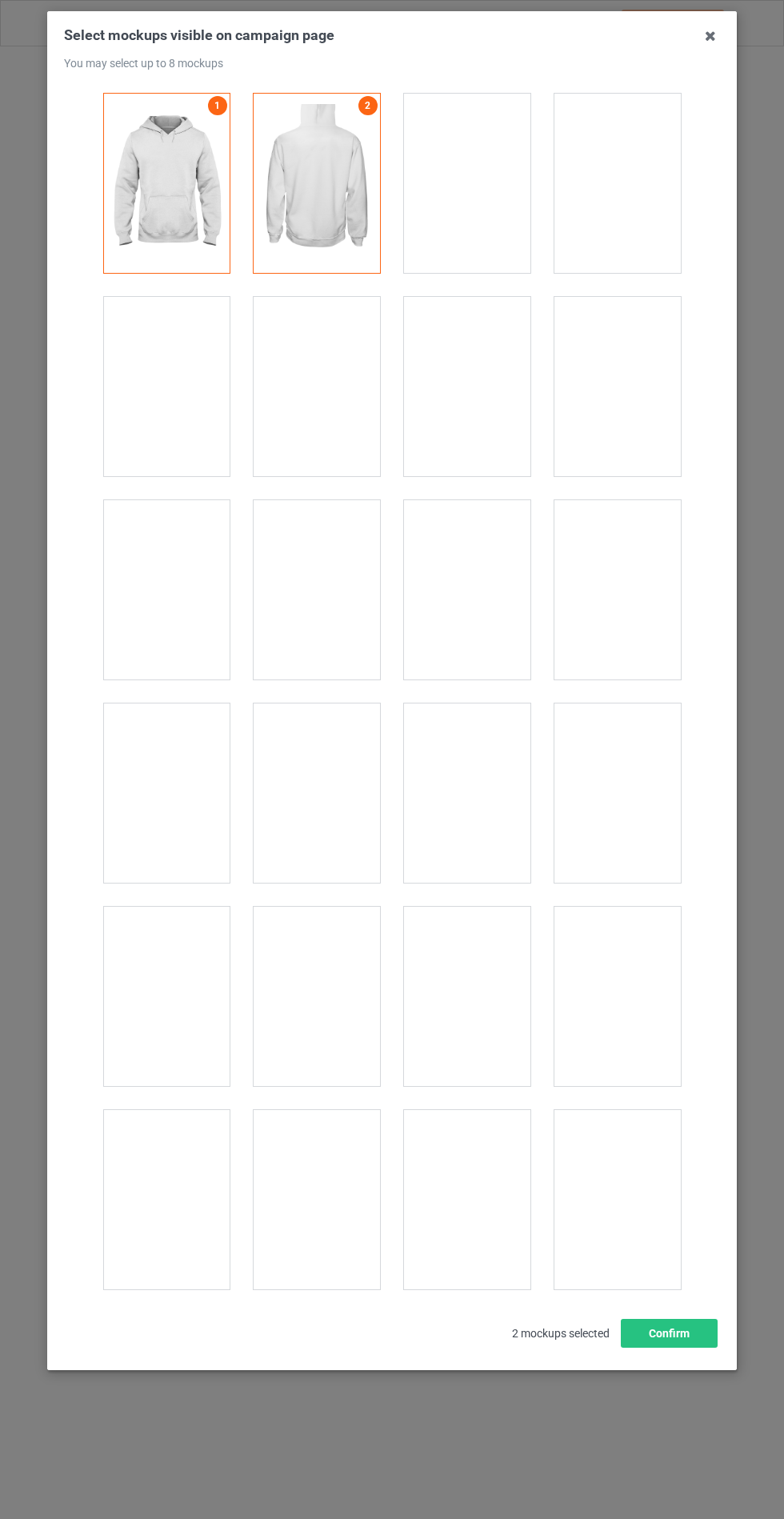
scroll to position [12914, 0]
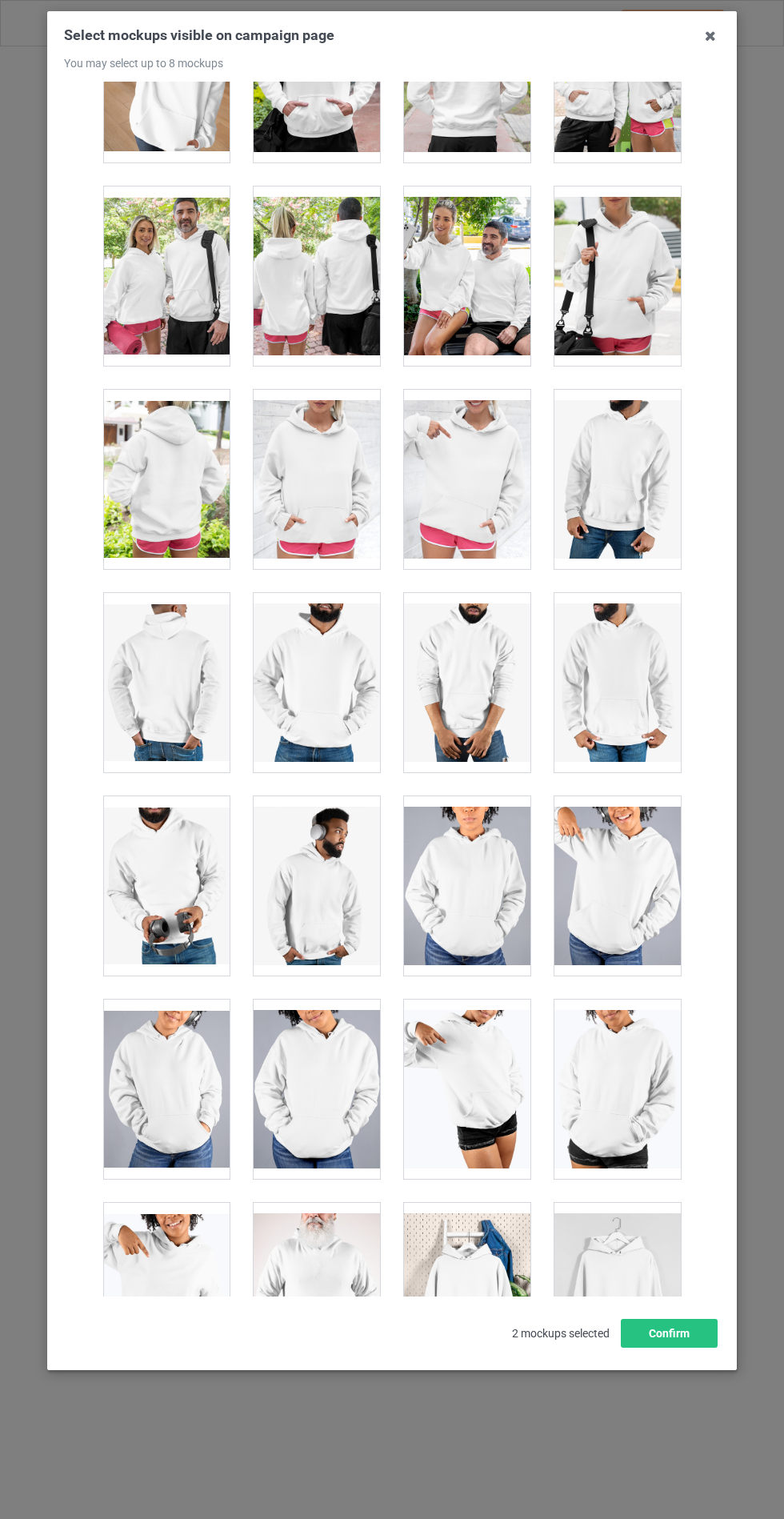
click at [335, 458] on div at bounding box center [316, 479] width 127 height 179
click at [680, 1347] on button "Confirm" at bounding box center [669, 1333] width 97 height 29
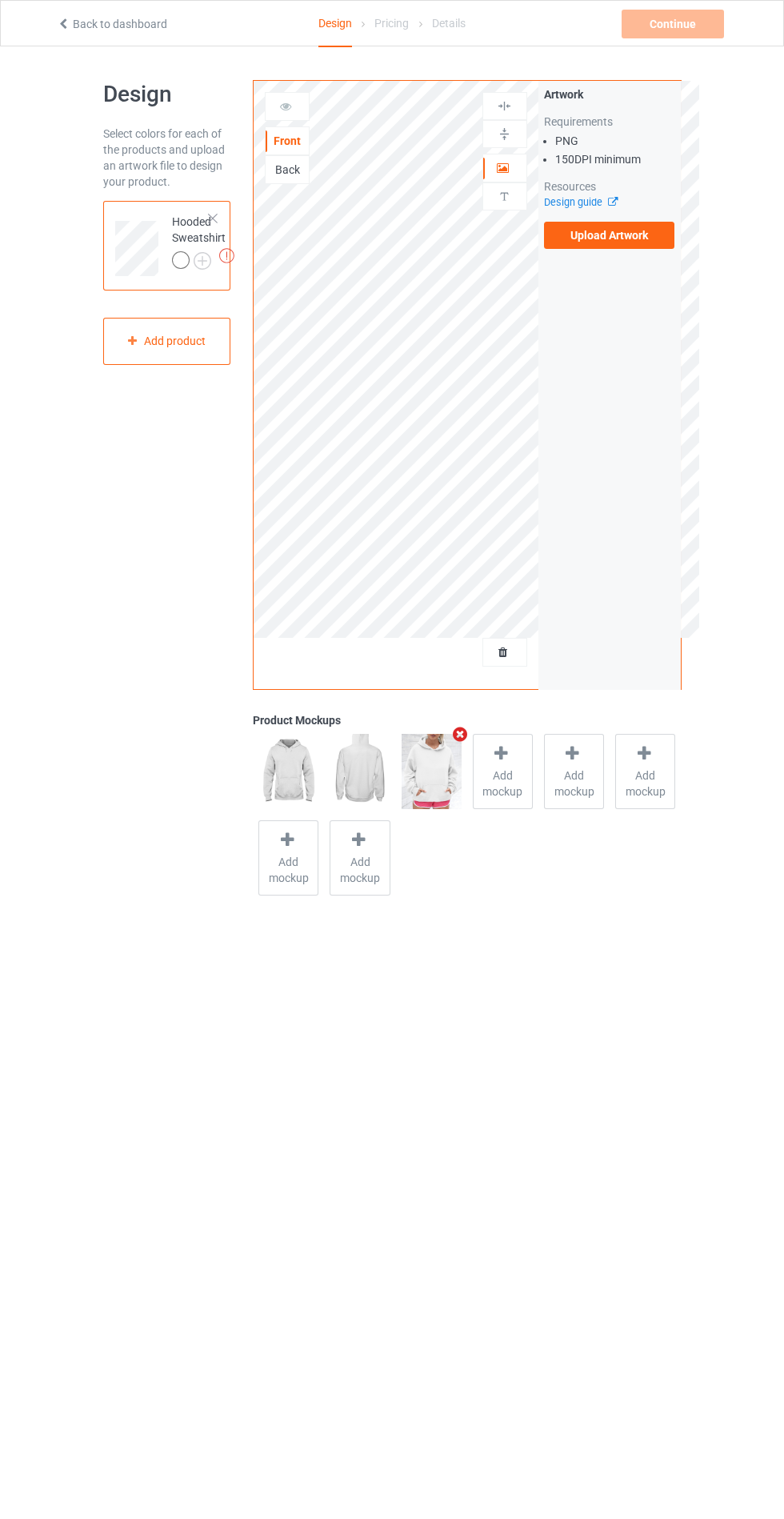
click at [0, 0] on img at bounding box center [0, 0] width 0 height 0
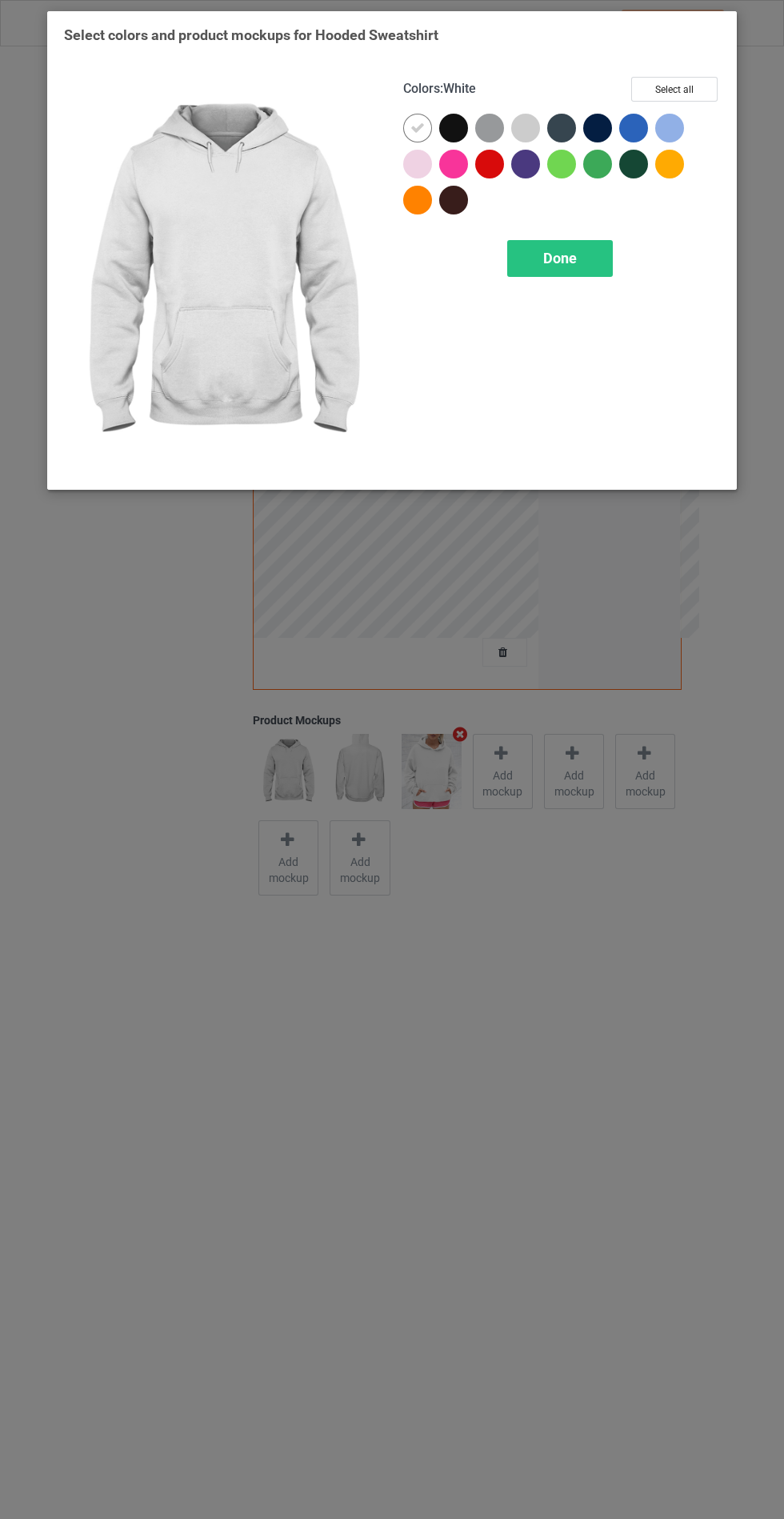
click at [469, 134] on div at bounding box center [457, 132] width 36 height 36
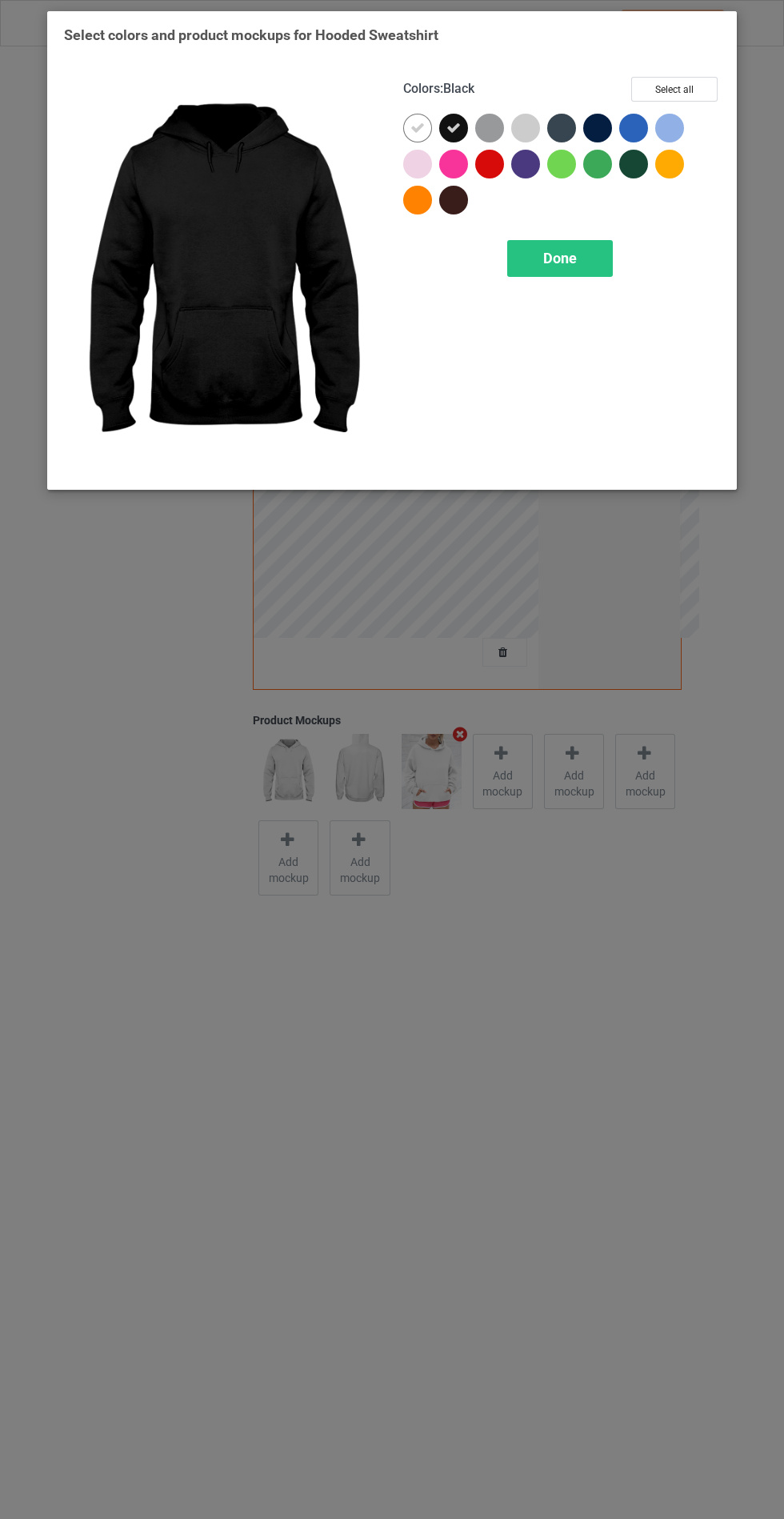
click at [503, 127] on div at bounding box center [490, 128] width 29 height 29
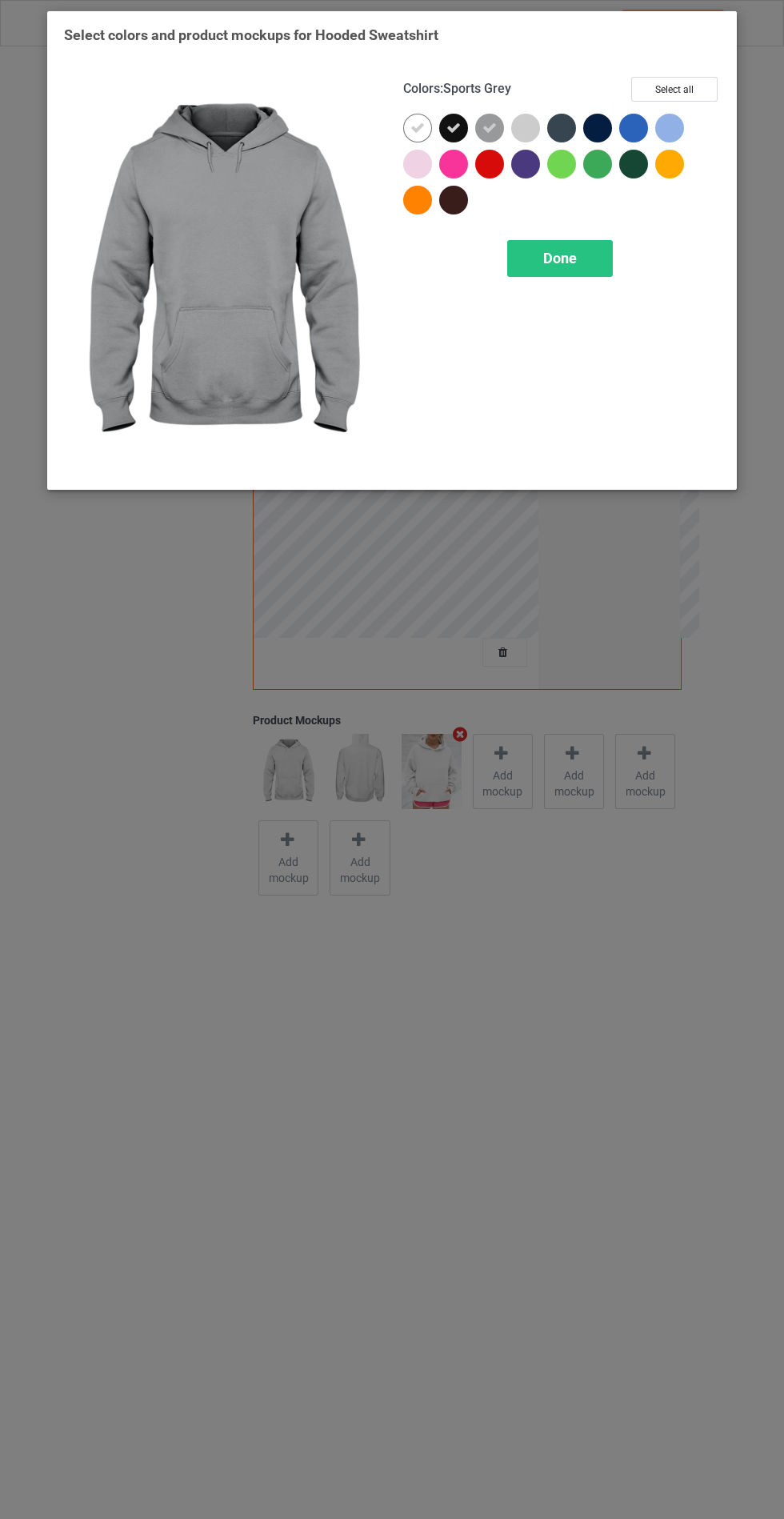
click at [568, 140] on div at bounding box center [565, 132] width 36 height 36
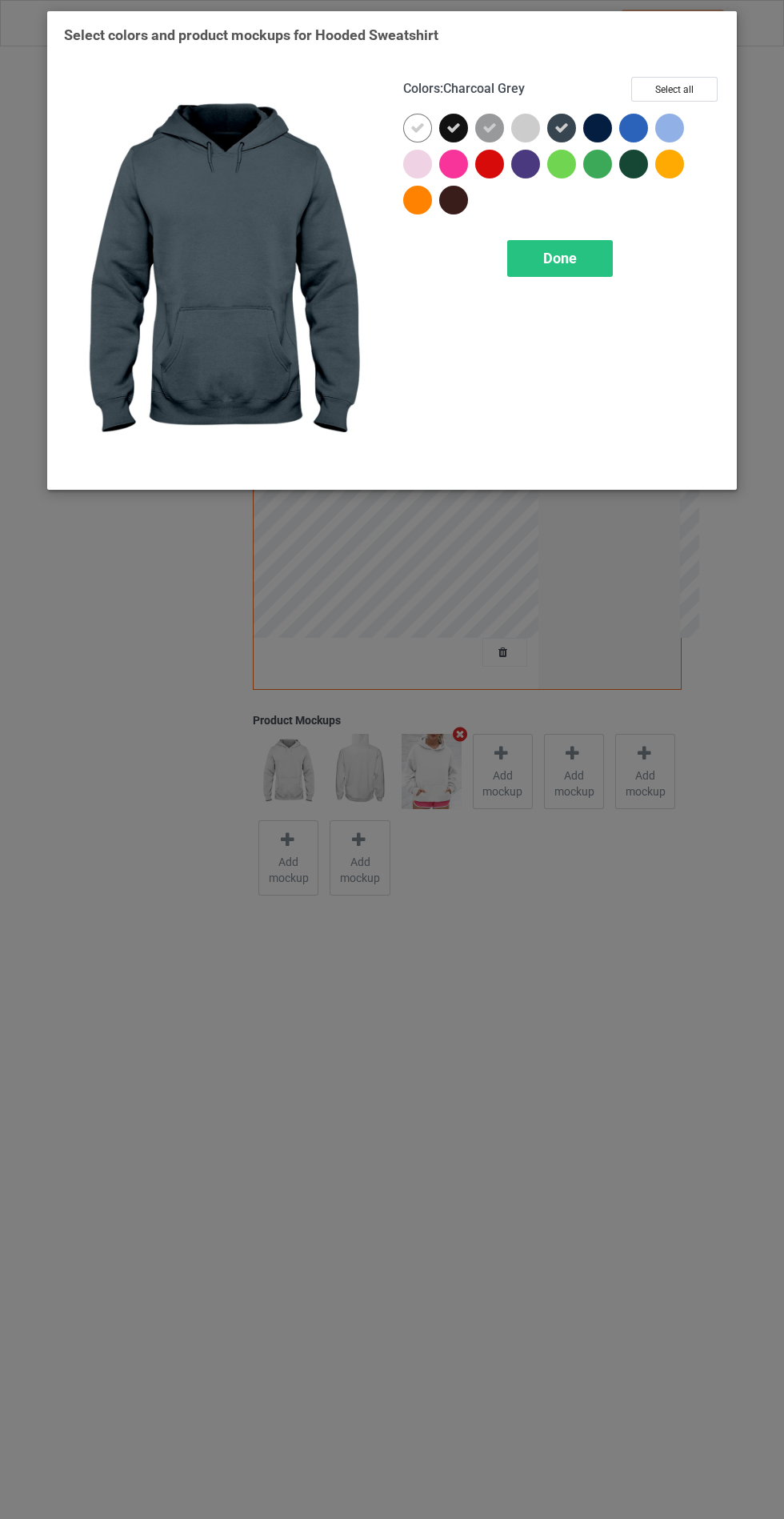
click at [611, 126] on div at bounding box center [598, 128] width 29 height 29
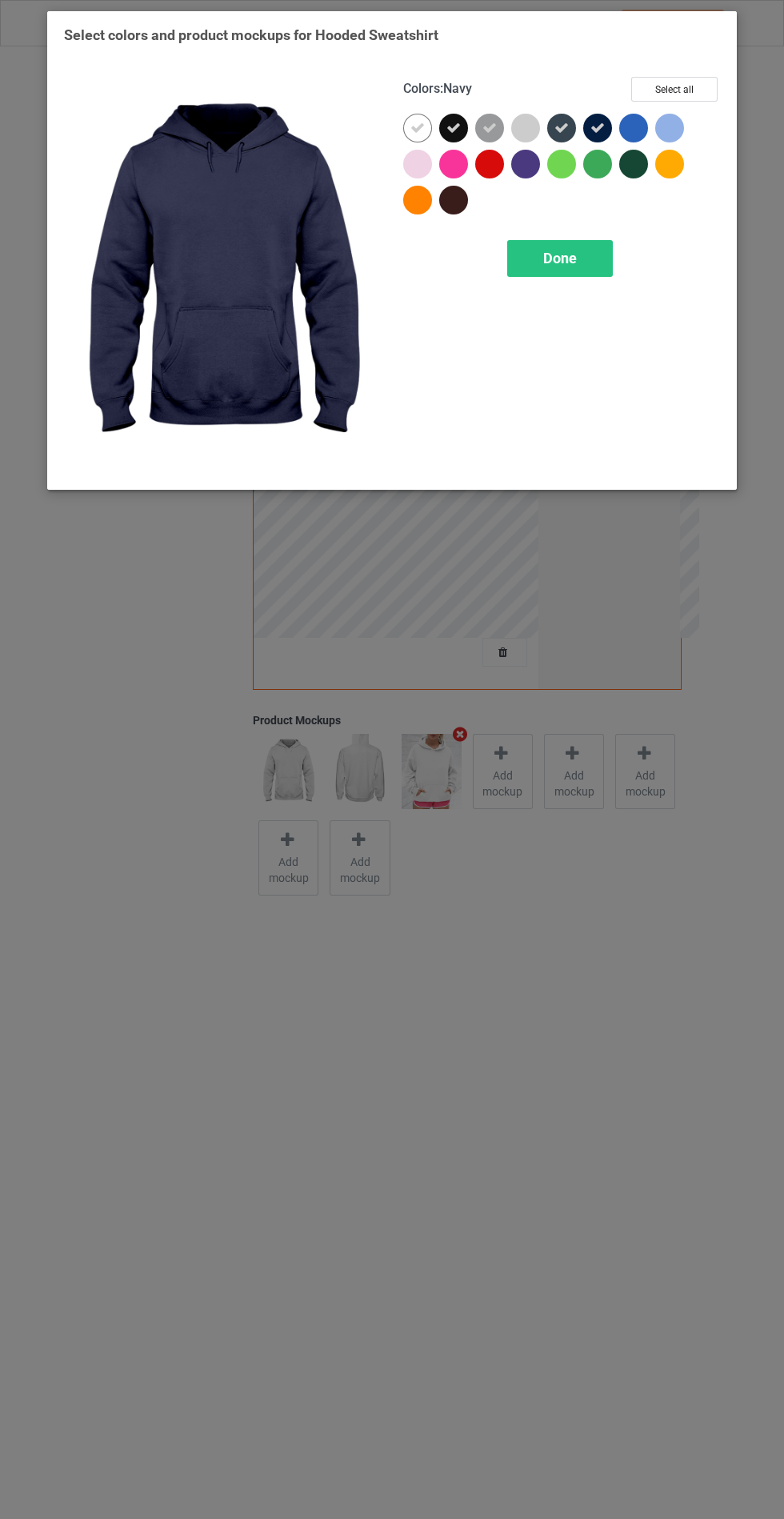
click at [468, 200] on div at bounding box center [457, 203] width 36 height 36
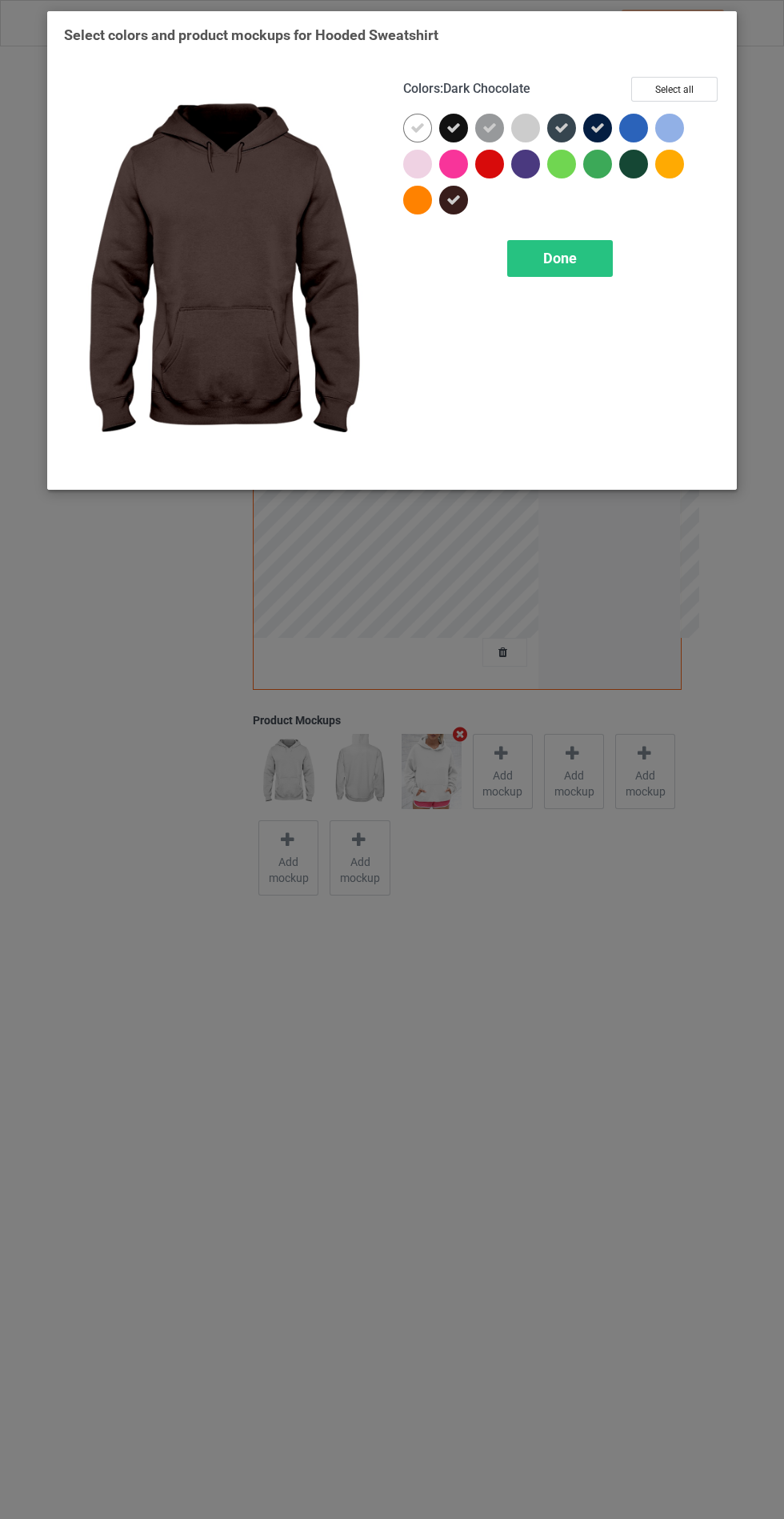
click at [558, 176] on div at bounding box center [561, 164] width 29 height 29
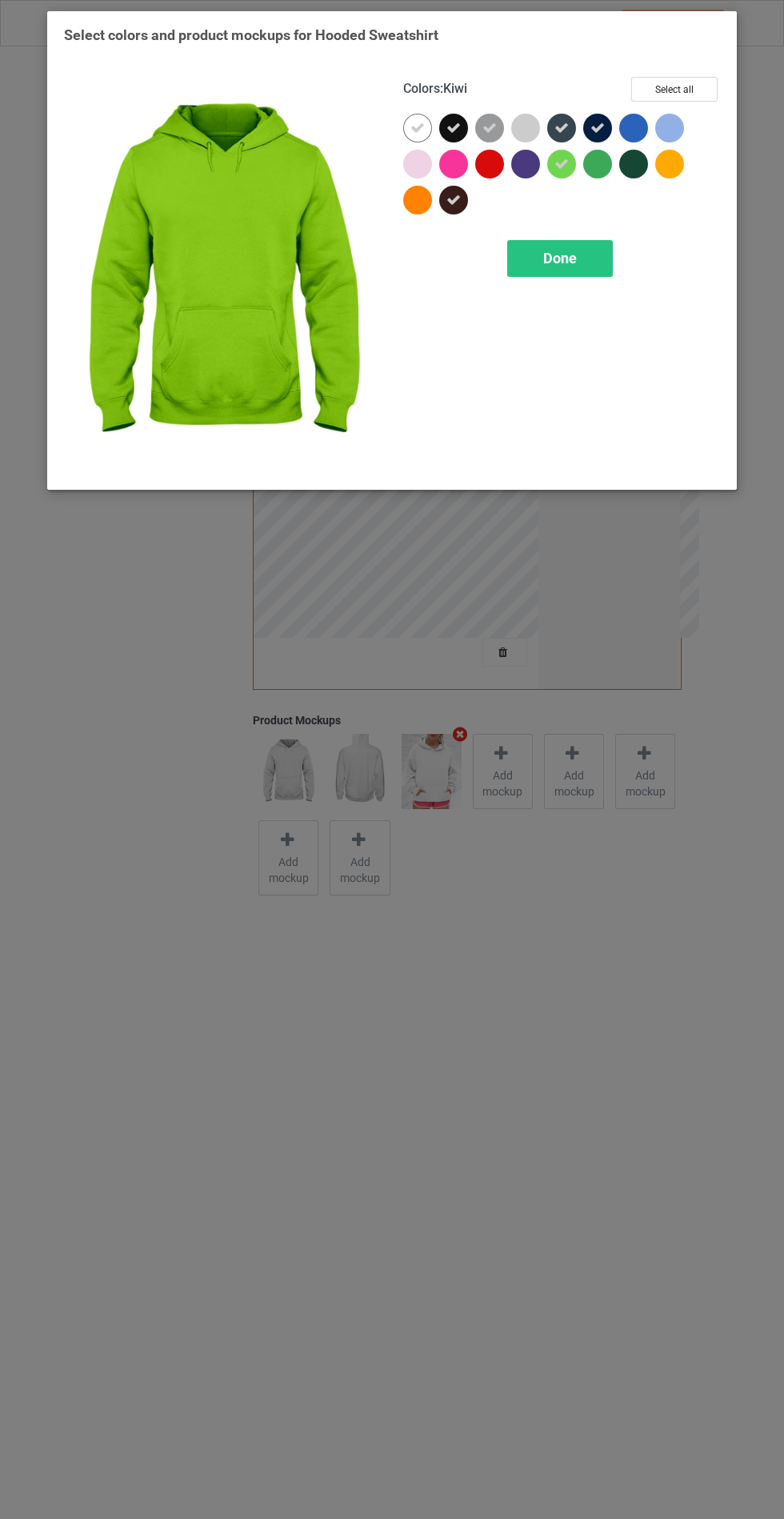
click at [532, 161] on div at bounding box center [526, 164] width 29 height 29
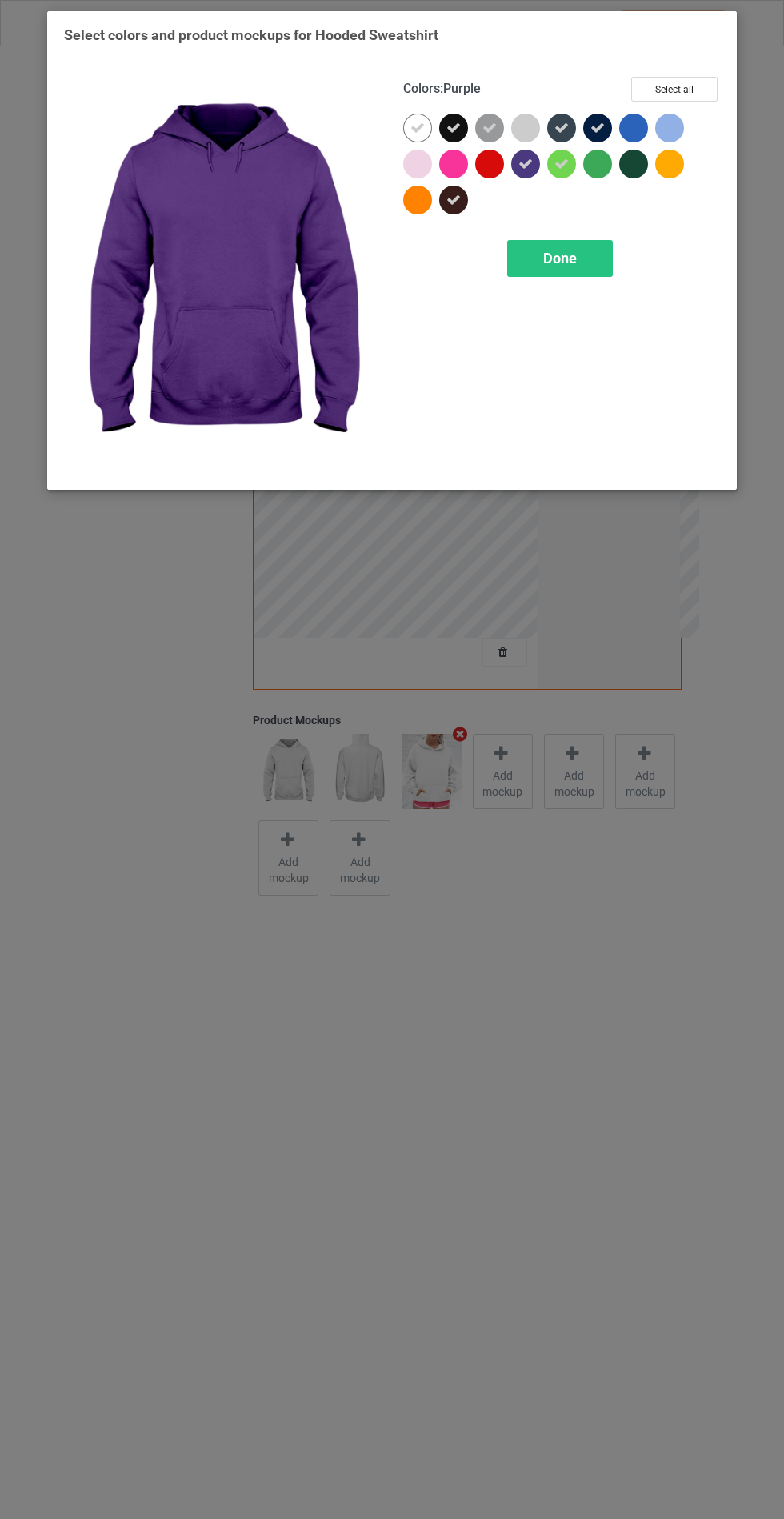
click at [568, 169] on icon at bounding box center [561, 163] width 14 height 14
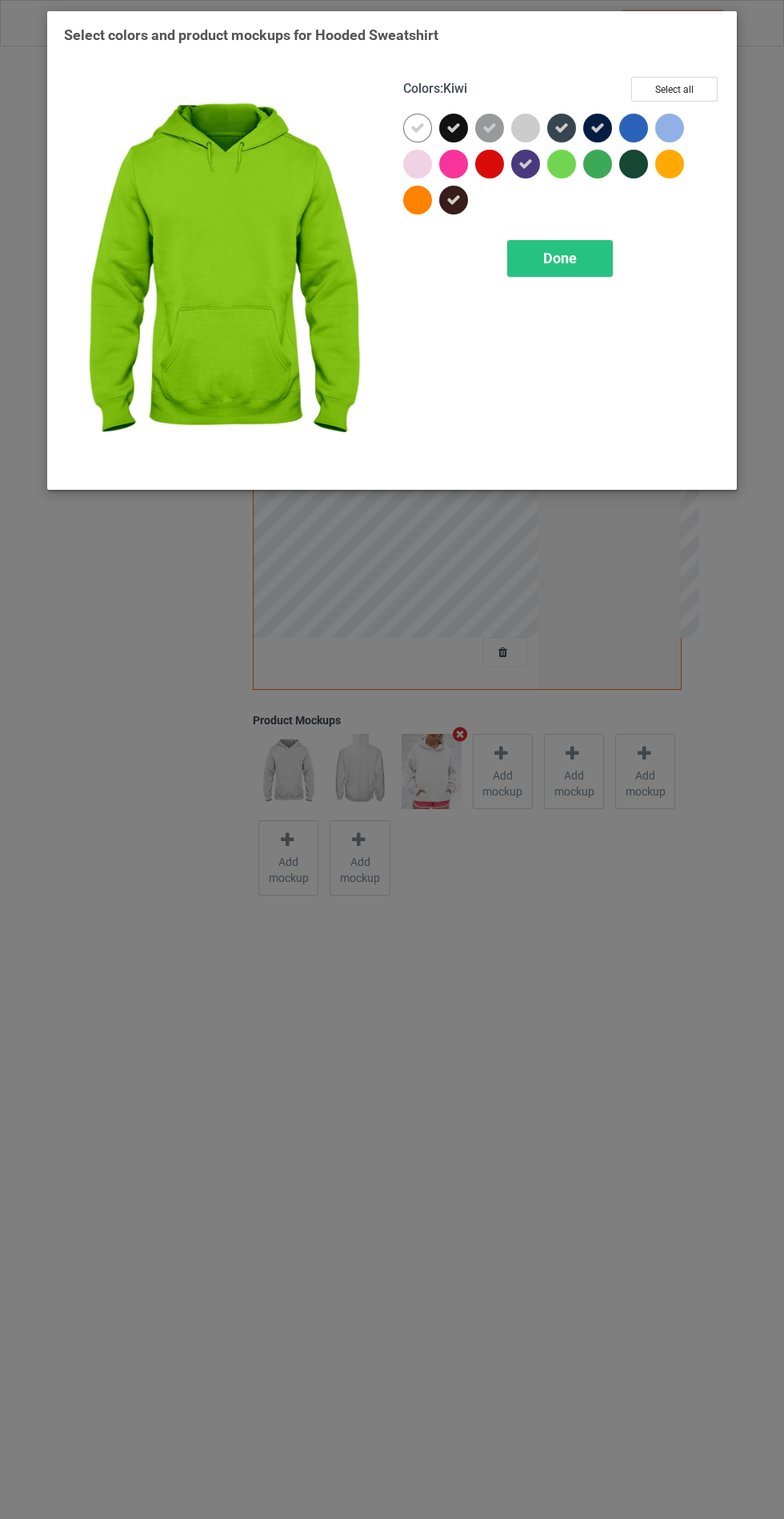
click at [645, 167] on div at bounding box center [633, 164] width 29 height 29
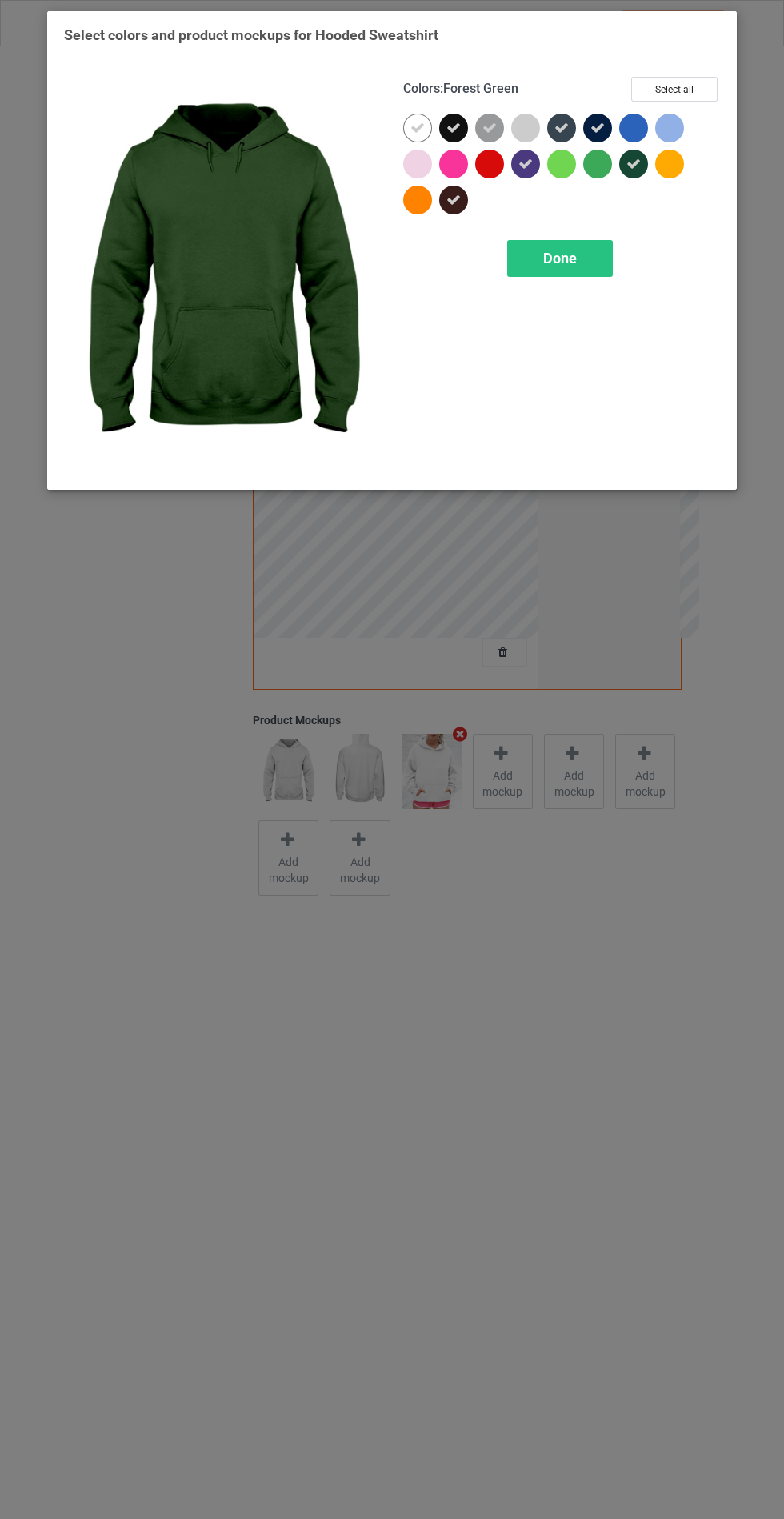
click at [558, 250] on span "Done" at bounding box center [560, 259] width 34 height 17
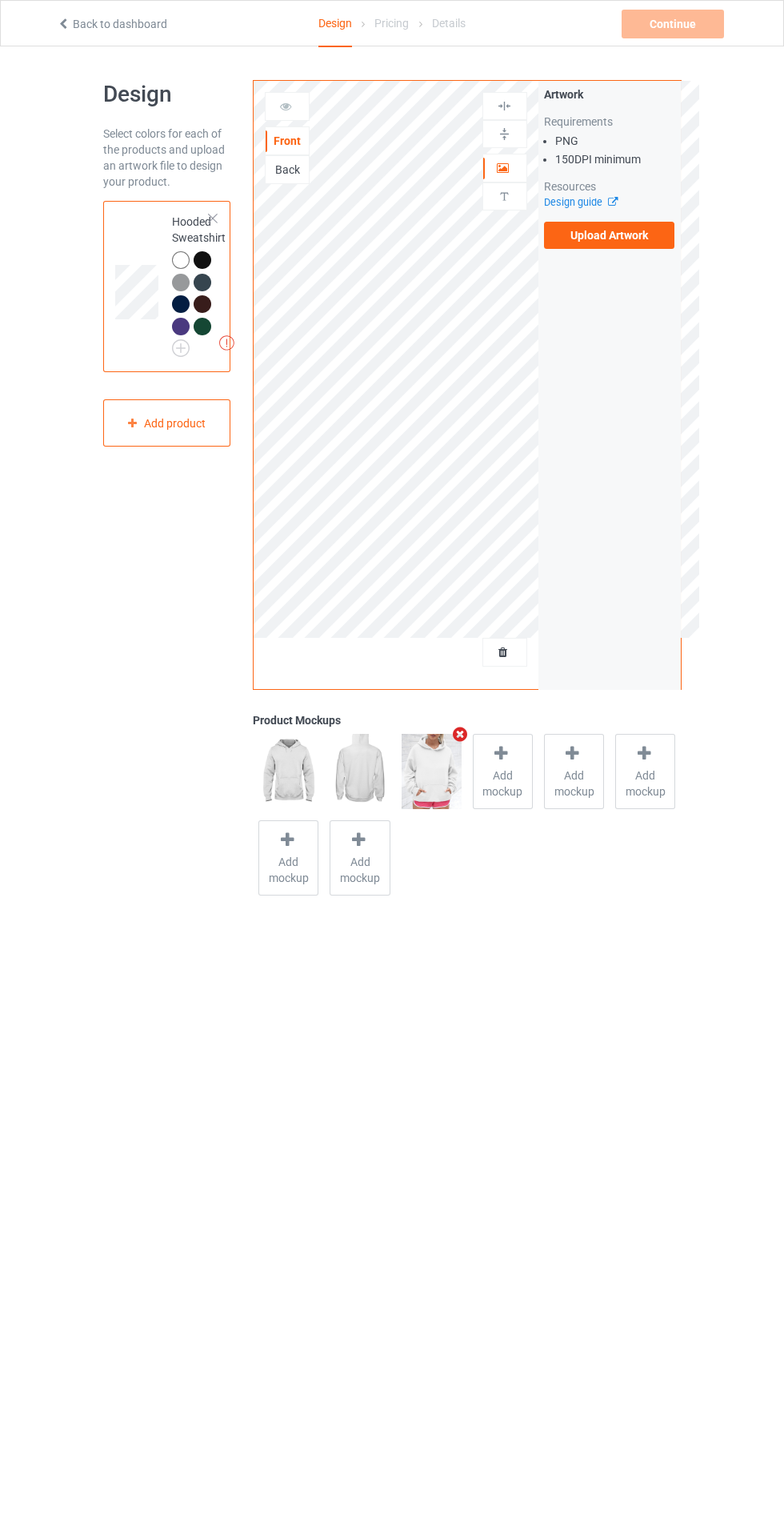
click at [631, 236] on label "Upload Artwork" at bounding box center [610, 236] width 131 height 27
click at [0, 0] on input "Upload Artwork" at bounding box center [0, 0] width 0 height 0
